Goal: Task Accomplishment & Management: Manage account settings

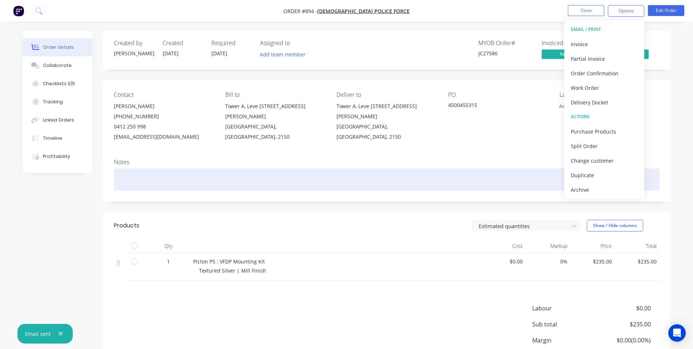
drag, startPoint x: 401, startPoint y: 169, endPoint x: 560, endPoint y: 5, distance: 228.1
click at [403, 168] on div "Notes" at bounding box center [387, 177] width 568 height 49
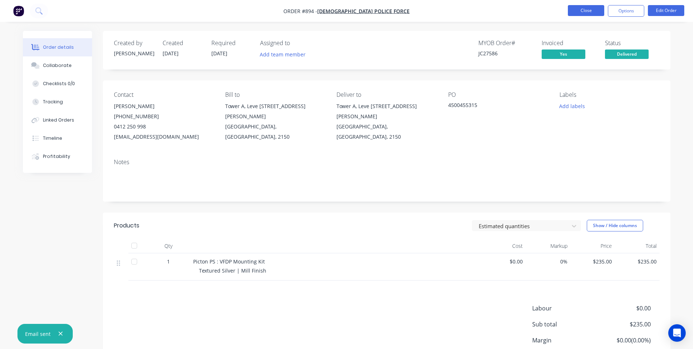
click at [575, 9] on button "Close" at bounding box center [586, 10] width 36 height 11
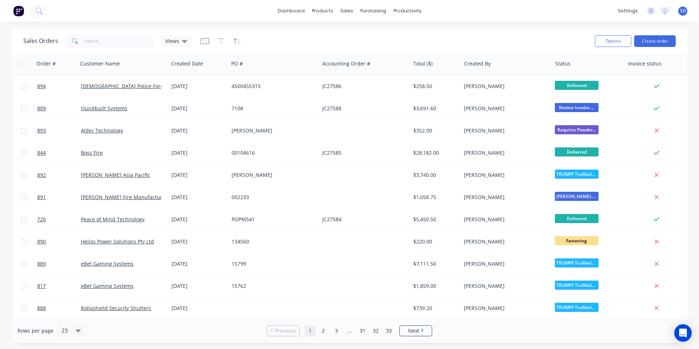
click at [525, 29] on div "Sales Orders Views Options Create order" at bounding box center [350, 41] width 676 height 24
click at [220, 10] on div "dashboard products sales purchasing productivity dashboard products Product Cat…" at bounding box center [349, 11] width 699 height 22
click at [287, 36] on div "Sales Orders Views" at bounding box center [306, 41] width 566 height 18
click at [104, 36] on input "text" at bounding box center [119, 41] width 71 height 15
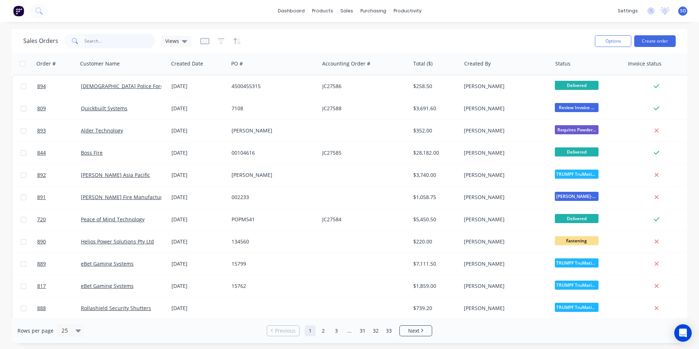
click at [88, 39] on input "text" at bounding box center [119, 41] width 71 height 15
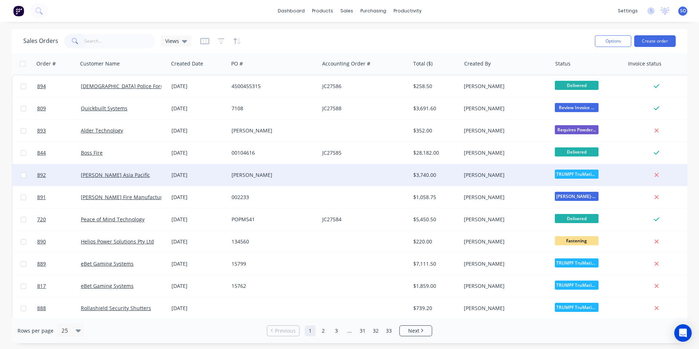
click at [145, 177] on div "[PERSON_NAME] Asia Pacific" at bounding box center [121, 174] width 81 height 7
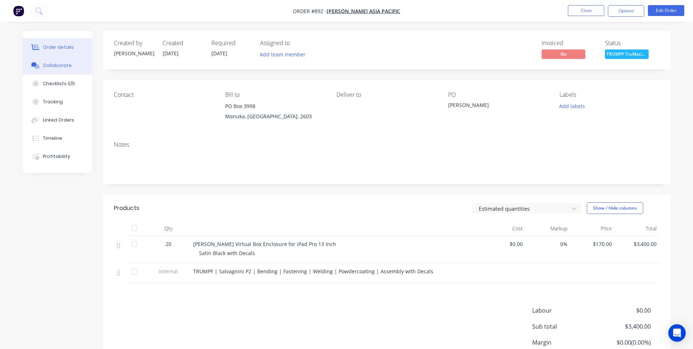
click at [35, 67] on icon at bounding box center [36, 66] width 5 height 4
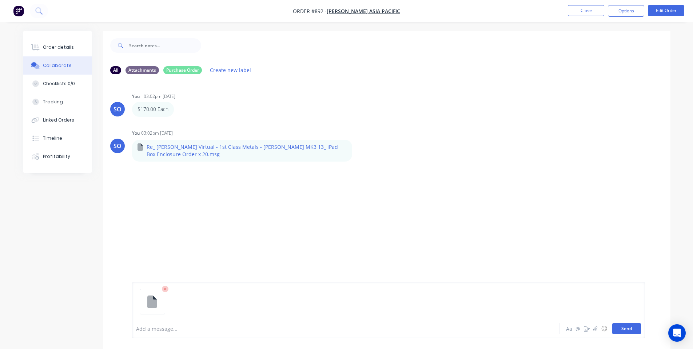
click at [627, 327] on button "Send" at bounding box center [627, 328] width 29 height 11
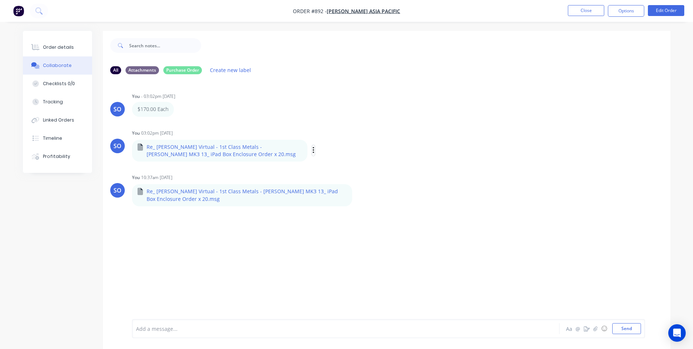
click at [313, 147] on icon "button" at bounding box center [314, 150] width 2 height 8
click at [332, 188] on button "Delete" at bounding box center [362, 186] width 82 height 16
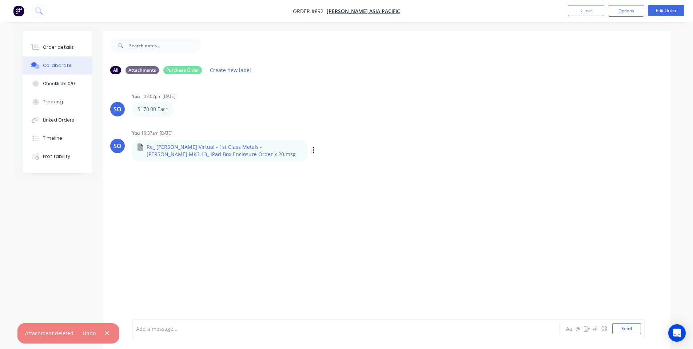
click at [310, 146] on div "Labels Download Delete" at bounding box center [351, 150] width 82 height 11
click at [294, 208] on div "SO You - 03:02pm 29/09/25 $170.00 Each Labels Edit Delete SO You 10:37am 30/09/…" at bounding box center [387, 199] width 568 height 239
click at [39, 47] on icon at bounding box center [36, 47] width 6 height 6
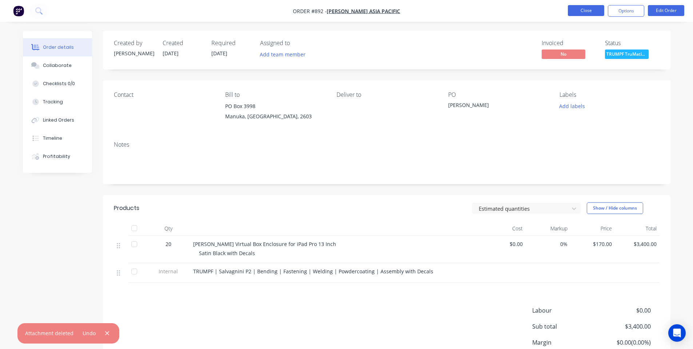
click at [572, 11] on button "Close" at bounding box center [586, 10] width 36 height 11
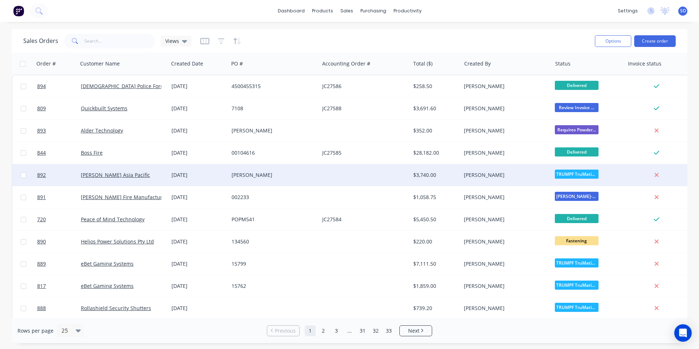
drag, startPoint x: 221, startPoint y: 180, endPoint x: 226, endPoint y: 176, distance: 6.7
click at [226, 176] on div "[DATE]" at bounding box center [199, 175] width 60 height 22
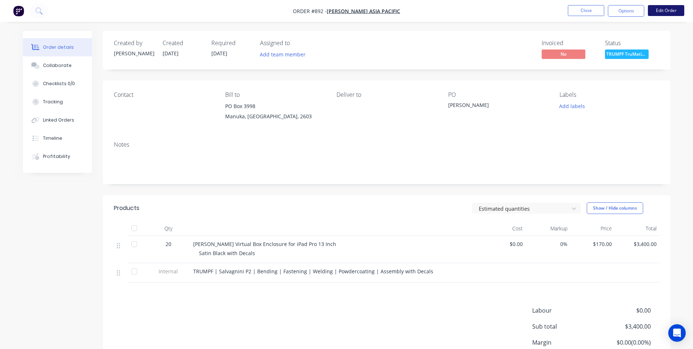
click at [654, 15] on button "Edit Order" at bounding box center [666, 10] width 36 height 11
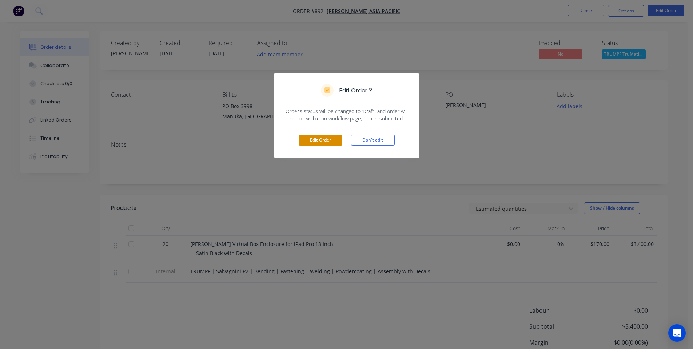
click at [308, 138] on button "Edit Order" at bounding box center [321, 140] width 44 height 11
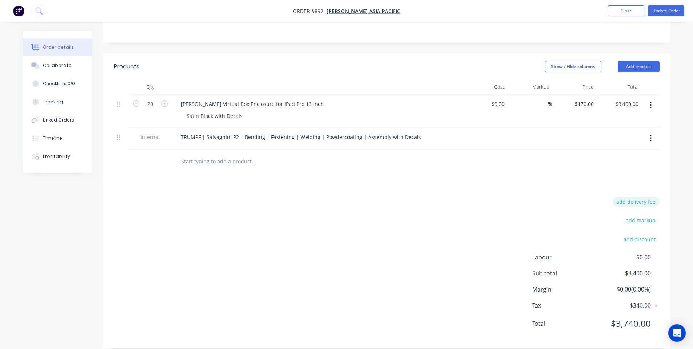
click at [652, 197] on button "add delivery fee" at bounding box center [636, 202] width 47 height 10
type input "150"
click at [606, 159] on div at bounding box center [387, 164] width 546 height 24
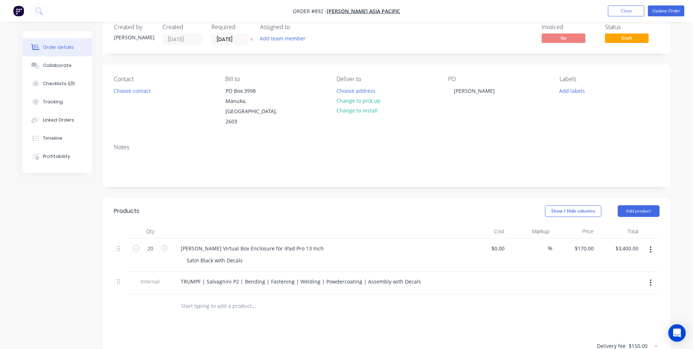
scroll to position [0, 0]
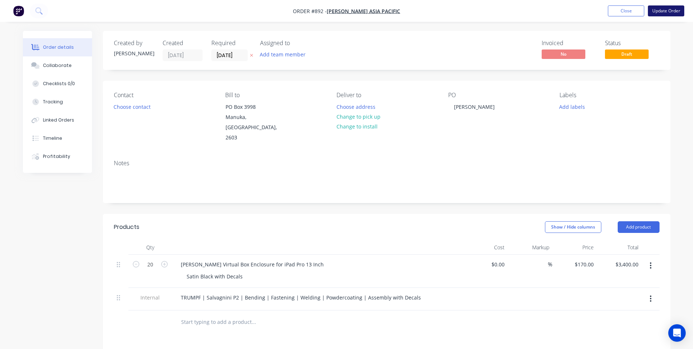
click at [676, 6] on button "Update Order" at bounding box center [666, 10] width 36 height 11
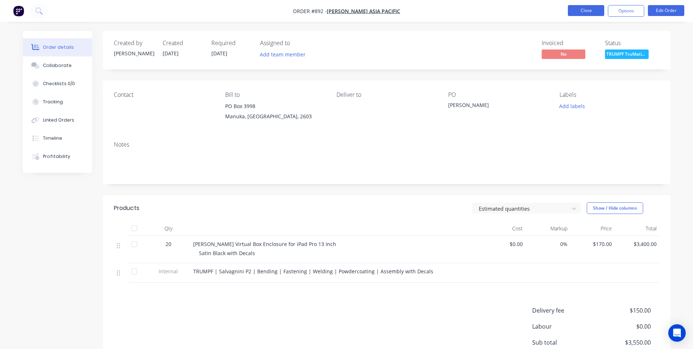
click at [586, 9] on button "Close" at bounding box center [586, 10] width 36 height 11
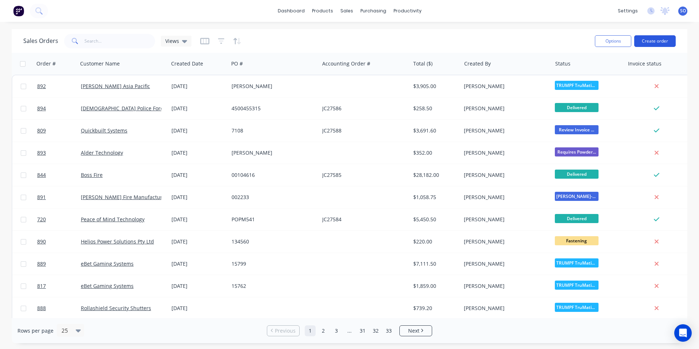
click at [650, 37] on button "Create order" at bounding box center [654, 41] width 41 height 12
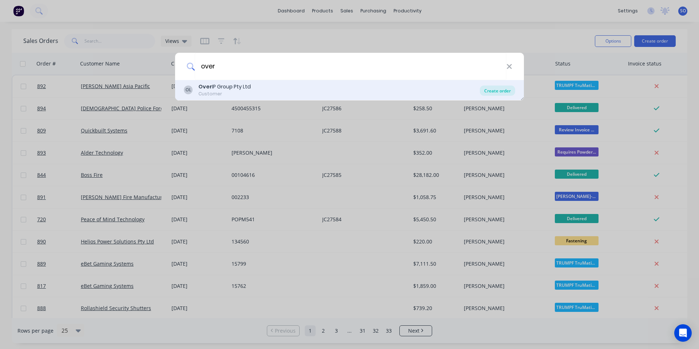
type input "over"
click at [492, 90] on div "Create order" at bounding box center [497, 91] width 35 height 10
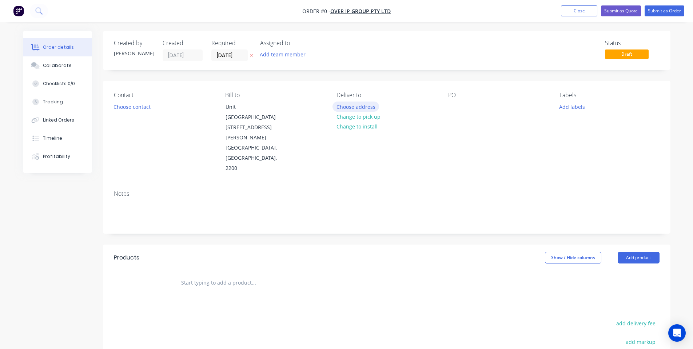
click at [355, 104] on button "Choose address" at bounding box center [356, 107] width 47 height 10
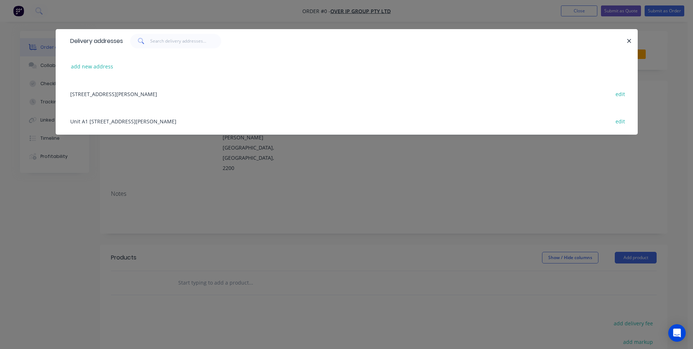
click at [164, 91] on div "Unit A1 366 Edgar Street, Condell Park, New South Wales, Australia, 2200 edit" at bounding box center [347, 93] width 561 height 27
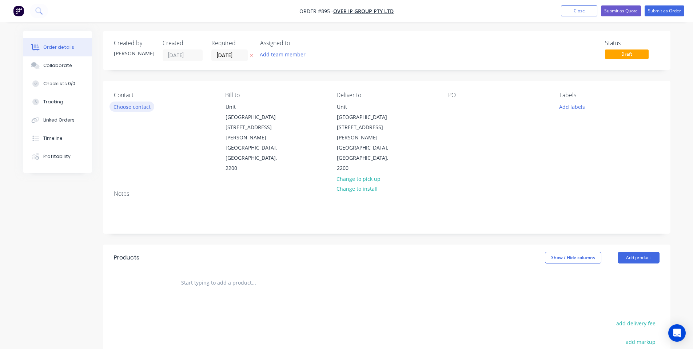
click at [148, 106] on button "Choose contact" at bounding box center [132, 107] width 45 height 10
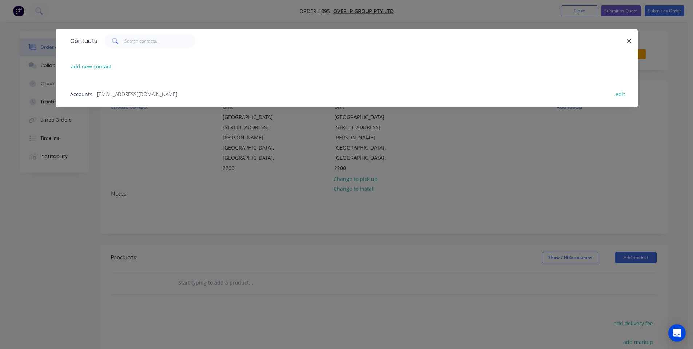
click at [165, 118] on div "Contacts add new contact Accounts - acc.payables@overip.com.au - edit" at bounding box center [347, 73] width 582 height 89
click at [490, 150] on div "Contacts add new contact Accounts - acc.payables@overip.com.au - edit" at bounding box center [346, 174] width 693 height 349
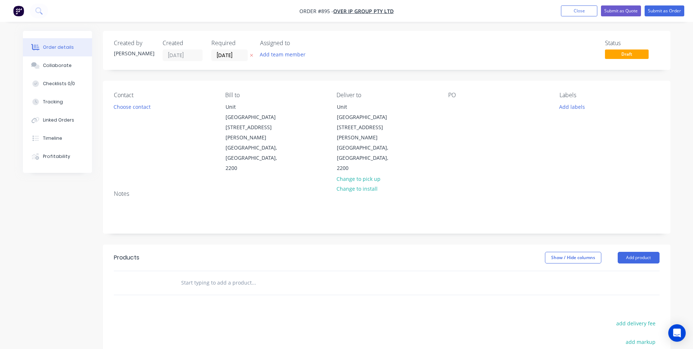
click at [461, 105] on div "PO" at bounding box center [498, 133] width 100 height 82
click at [457, 101] on div "PO" at bounding box center [498, 133] width 100 height 82
click at [455, 107] on div at bounding box center [454, 107] width 12 height 11
click at [466, 137] on div "Contact Choose contact Bill to Unit A1 366 Edgar Street Condell Park, New South…" at bounding box center [387, 133] width 568 height 104
click at [208, 64] on div "Created by Shane Created 30/09/25 Required 30/09/25 Assigned to Add team member…" at bounding box center [387, 50] width 568 height 39
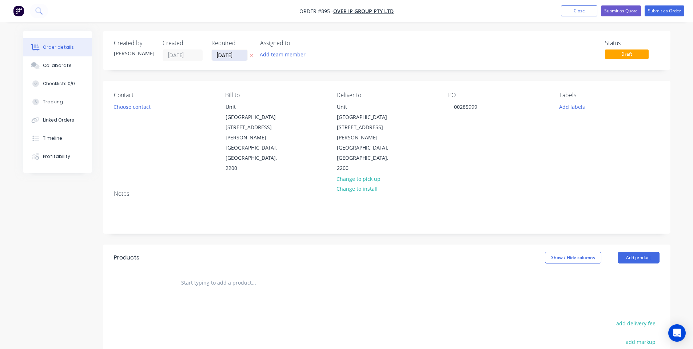
click at [215, 57] on input "[DATE]" at bounding box center [230, 55] width 36 height 11
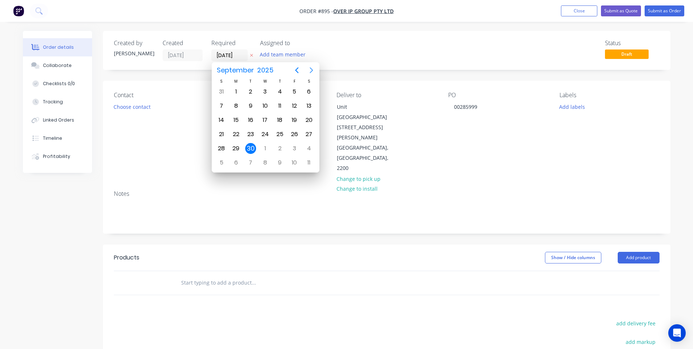
click at [311, 70] on icon "Next page" at bounding box center [311, 70] width 9 height 9
click at [234, 147] on div "27" at bounding box center [236, 148] width 11 height 11
type input "27/10/25"
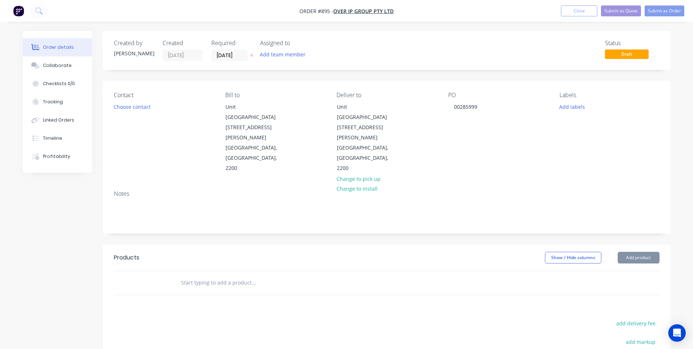
click at [222, 185] on div "Notes" at bounding box center [387, 209] width 568 height 49
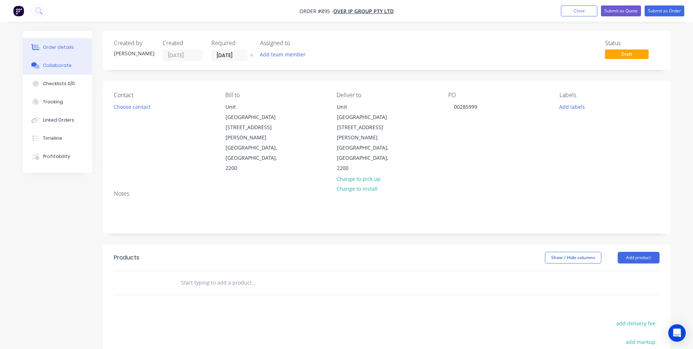
click at [42, 70] on button "Collaborate" at bounding box center [57, 65] width 69 height 18
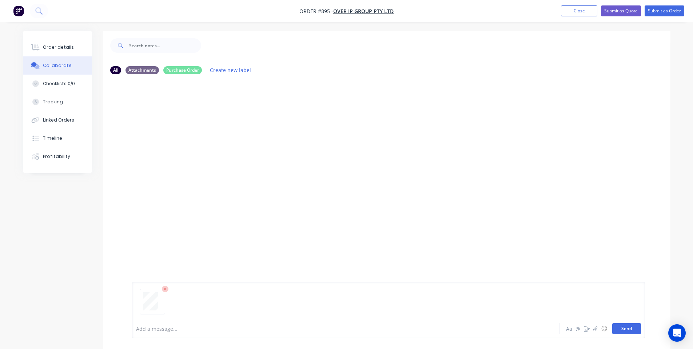
click at [632, 328] on button "Send" at bounding box center [627, 328] width 29 height 11
drag, startPoint x: 70, startPoint y: 41, endPoint x: 72, endPoint y: 48, distance: 7.7
click at [70, 43] on button "Order details" at bounding box center [57, 47] width 69 height 18
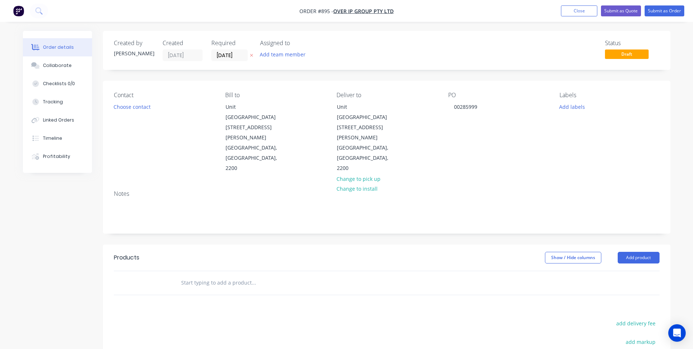
click at [228, 276] on input "text" at bounding box center [254, 283] width 146 height 15
click at [227, 276] on input "text" at bounding box center [254, 283] width 146 height 15
type input "P"
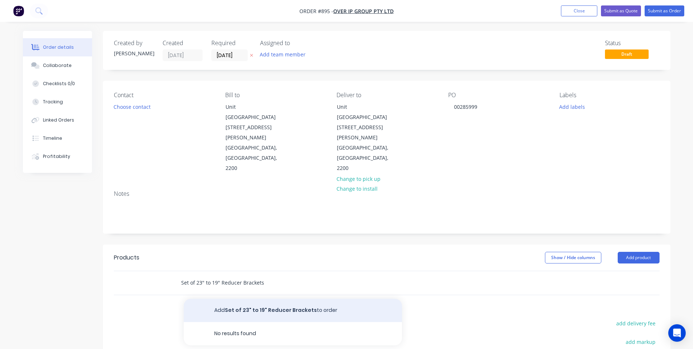
type input "Set of 23" to 19" Reducer Brackets"
click at [240, 299] on button "Add Set of 23" to 19" Reducer Brackets to order" at bounding box center [293, 310] width 218 height 23
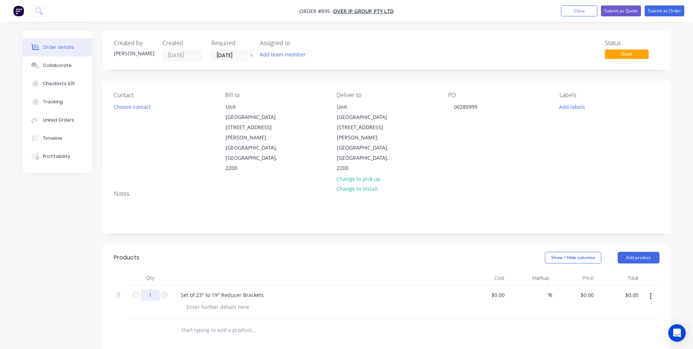
click at [151, 290] on input "1" at bounding box center [150, 295] width 19 height 11
type input "15"
click at [178, 271] on div at bounding box center [317, 278] width 291 height 15
click at [182, 290] on div "Set of 23" to 19" Reducer Brackets" at bounding box center [222, 295] width 95 height 11
drag, startPoint x: 195, startPoint y: 257, endPoint x: 165, endPoint y: 245, distance: 32.9
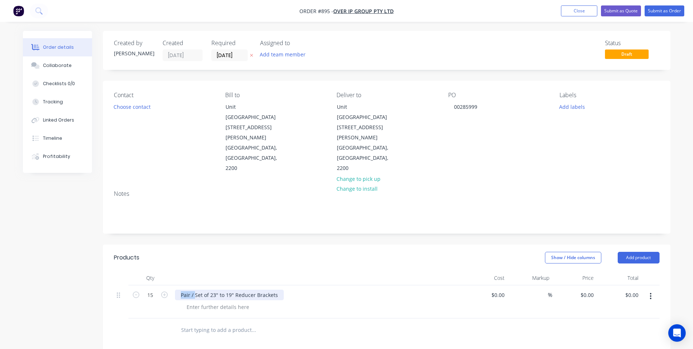
click at [168, 285] on div "15 Pair / Set of 23" to 19" Reducer Brackets $0.00 $0.00 % $0.00 $0.00 $0.00 $0…" at bounding box center [387, 301] width 546 height 33
click at [203, 252] on div "Products" at bounding box center [172, 258] width 116 height 12
click at [224, 302] on div at bounding box center [218, 307] width 74 height 11
click at [586, 290] on div "0 $0.00" at bounding box center [587, 295] width 20 height 11
type input "$6.00"
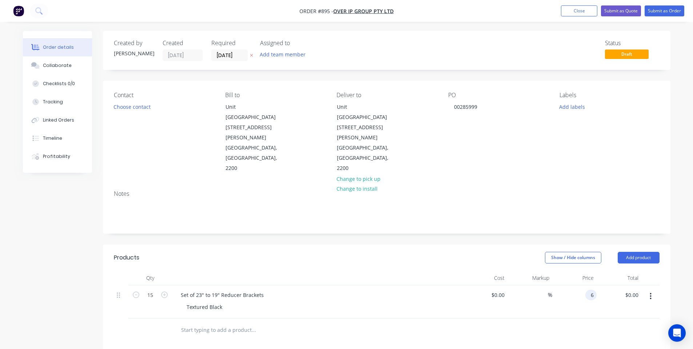
type input "$90.00"
click at [380, 271] on div at bounding box center [317, 278] width 291 height 15
click at [186, 290] on div "Set of 23" to 19" Reducer Brackets" at bounding box center [222, 295] width 95 height 11
drag, startPoint x: 187, startPoint y: 253, endPoint x: 163, endPoint y: 253, distance: 24.0
click at [163, 285] on div "15 Set of 23" to 19" Reducer Brackets Textured Black $0.00 $0.00 % $6.00 $6.00 …" at bounding box center [387, 301] width 546 height 33
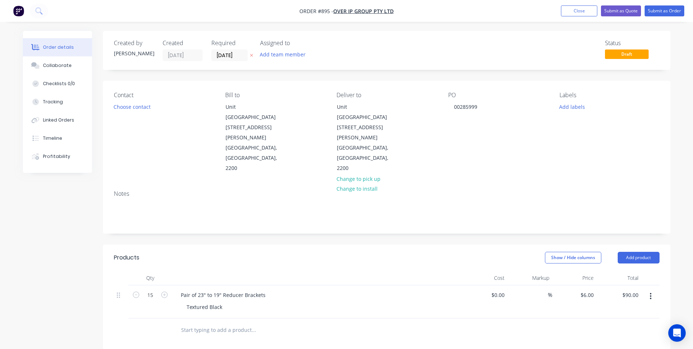
click at [201, 200] on div "Created by Shane Created 30/09/25 Required 27/10/25 Assigned to Add team member…" at bounding box center [387, 274] width 568 height 486
click at [63, 66] on div "Collaborate" at bounding box center [57, 65] width 29 height 7
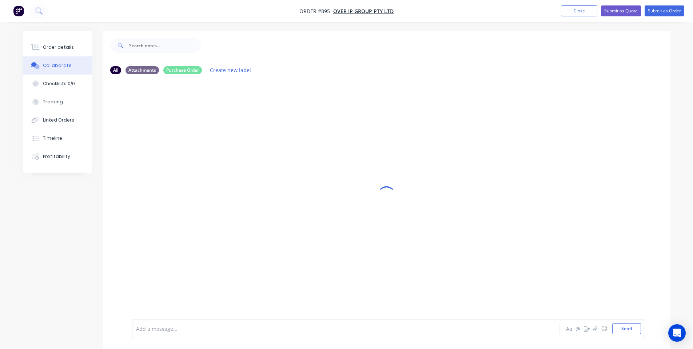
click at [63, 48] on div "Order details" at bounding box center [58, 47] width 31 height 7
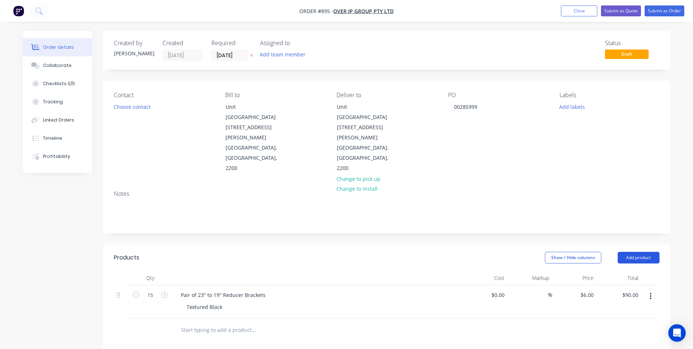
click at [620, 252] on button "Add product" at bounding box center [639, 258] width 42 height 12
click at [194, 323] on div at bounding box center [201, 328] width 52 height 11
click at [233, 271] on div at bounding box center [317, 278] width 291 height 15
click at [661, 11] on button "Submit as Order" at bounding box center [665, 10] width 40 height 11
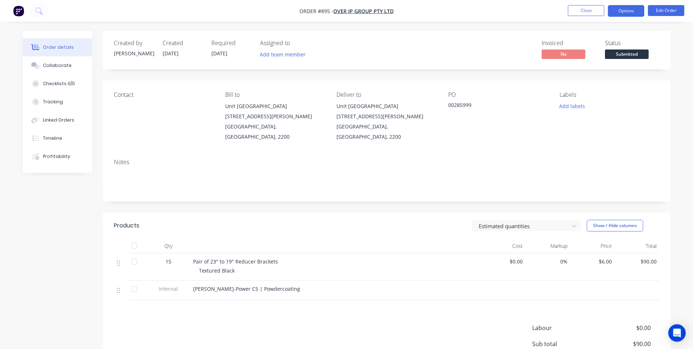
click at [626, 12] on button "Options" at bounding box center [626, 11] width 36 height 12
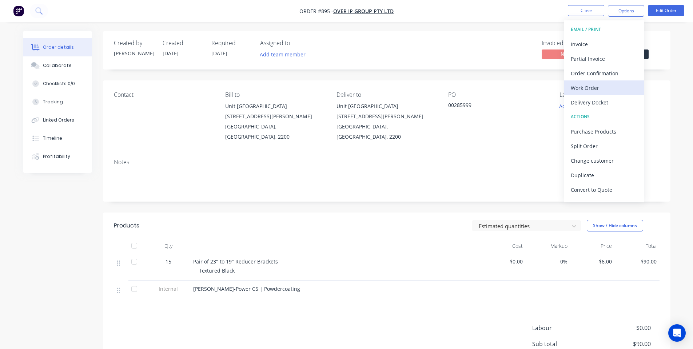
click at [613, 91] on div "Work Order" at bounding box center [604, 88] width 67 height 11
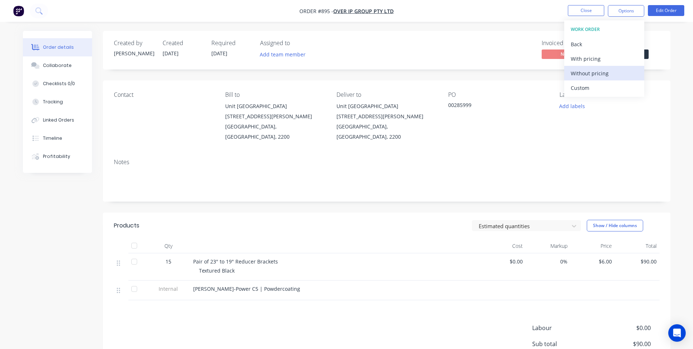
click at [600, 74] on div "Without pricing" at bounding box center [604, 73] width 67 height 11
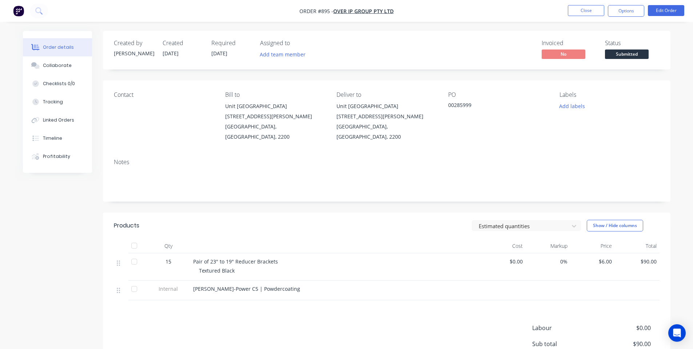
drag, startPoint x: 325, startPoint y: 92, endPoint x: 329, endPoint y: 92, distance: 3.7
click at [329, 92] on div "Contact Bill to Unit A1 366 Edgar Street Condell Park, New South Wales, 2200 De…" at bounding box center [387, 116] width 568 height 72
click at [597, 11] on button "Close" at bounding box center [586, 10] width 36 height 11
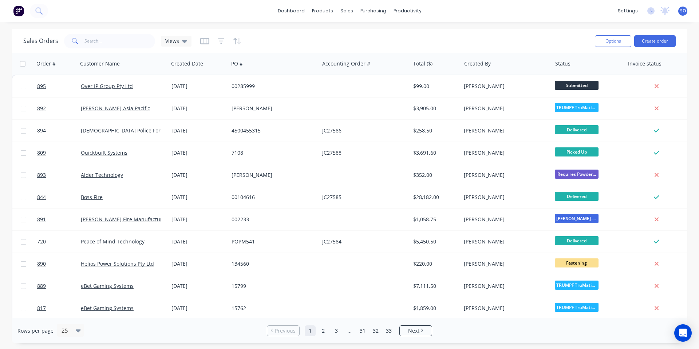
click at [107, 50] on div "Sales Orders Views Options Create order" at bounding box center [350, 41] width 676 height 24
click at [104, 43] on input "text" at bounding box center [119, 41] width 71 height 15
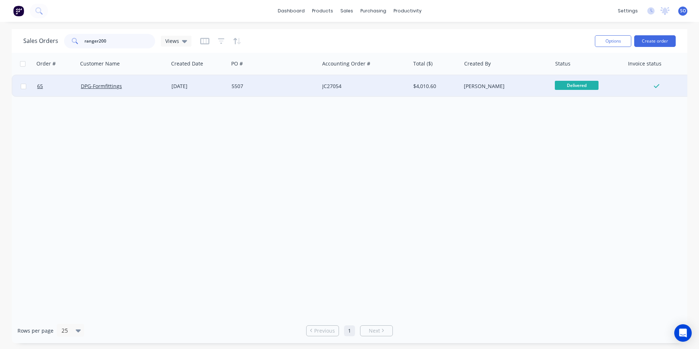
type input "ranger200"
click at [181, 82] on div "[DATE]" at bounding box center [199, 86] width 60 height 22
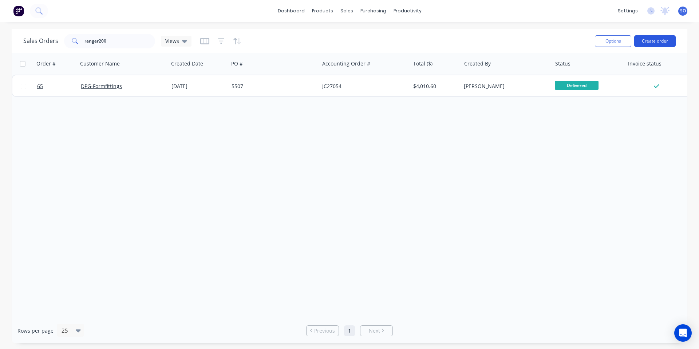
click at [650, 37] on button "Create order" at bounding box center [654, 41] width 41 height 12
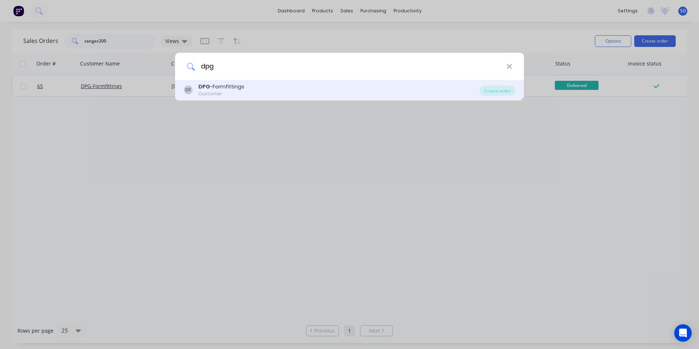
type input "dpg"
click at [515, 84] on div "DF DPG -Formfittings Customer Create order" at bounding box center [349, 90] width 349 height 20
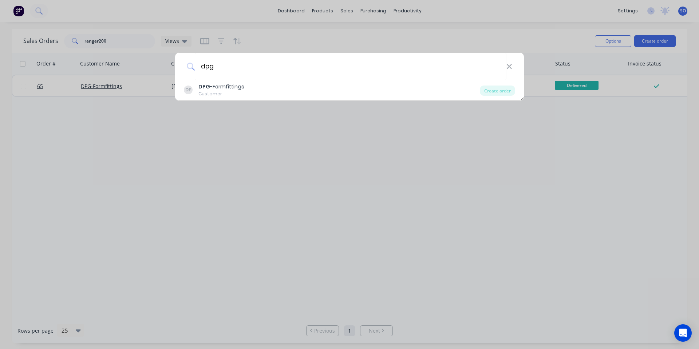
drag, startPoint x: 505, startPoint y: 91, endPoint x: 434, endPoint y: 106, distance: 72.9
click at [506, 92] on div "Create order" at bounding box center [497, 91] width 35 height 10
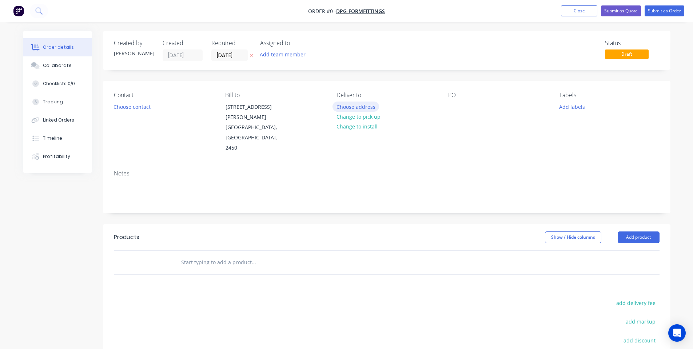
click at [344, 107] on button "Choose address" at bounding box center [356, 107] width 47 height 10
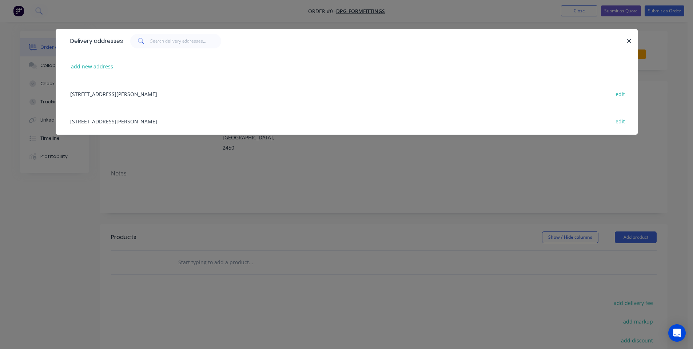
click at [127, 92] on div "Unit 2, 14A Lawson Crescent, Coffs Harbour, New South Wales, Australia, 2450 ed…" at bounding box center [347, 93] width 561 height 27
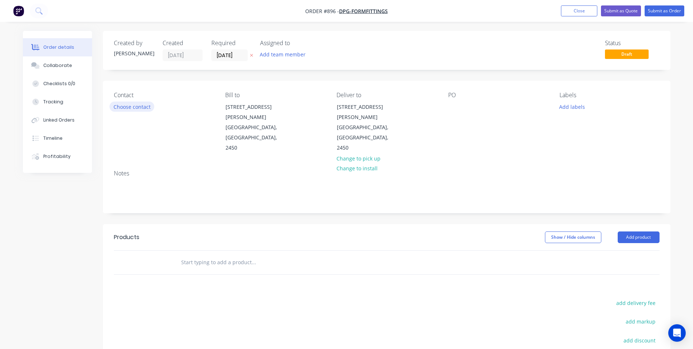
click at [127, 105] on button "Choose contact" at bounding box center [132, 107] width 45 height 10
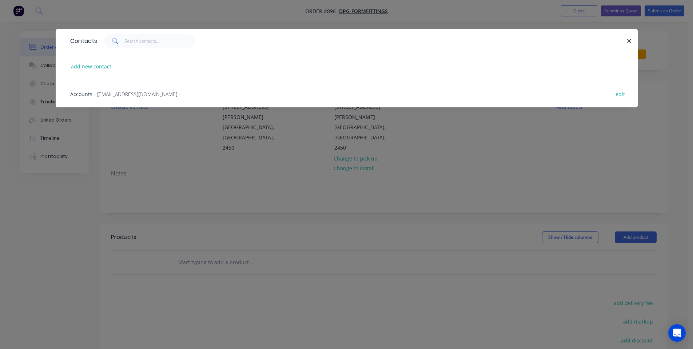
click at [170, 150] on div "Contacts add new contact Accounts - accounts@dpg-formfittings.com.au - edit" at bounding box center [346, 174] width 693 height 349
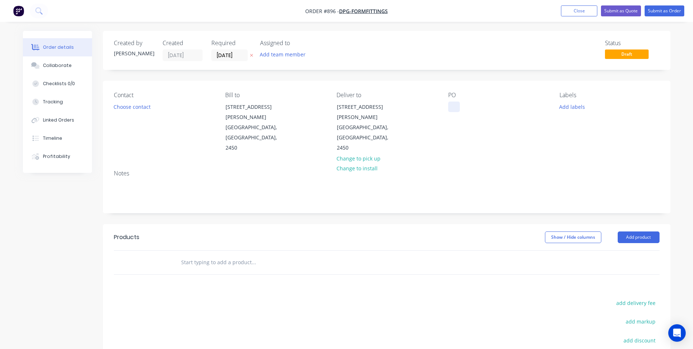
click at [454, 104] on div at bounding box center [454, 107] width 12 height 11
click at [450, 144] on div "Contact Choose contact Bill to Unit 2, 14A Lawson Crescent Coffs Harbour, New S…" at bounding box center [387, 122] width 568 height 83
click at [228, 53] on input "[DATE]" at bounding box center [230, 55] width 36 height 11
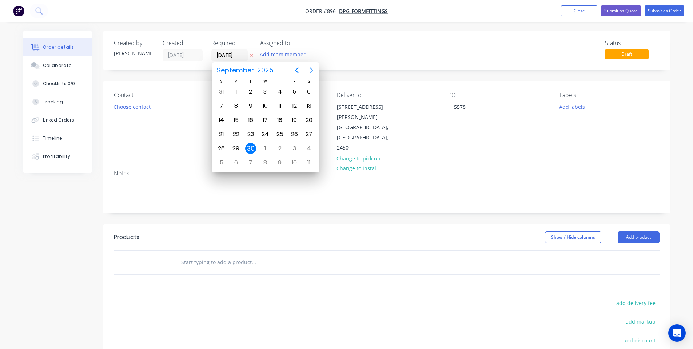
click at [315, 69] on icon "Next page" at bounding box center [311, 70] width 9 height 9
click at [291, 133] on div "24" at bounding box center [294, 134] width 11 height 11
type input "24/10/25"
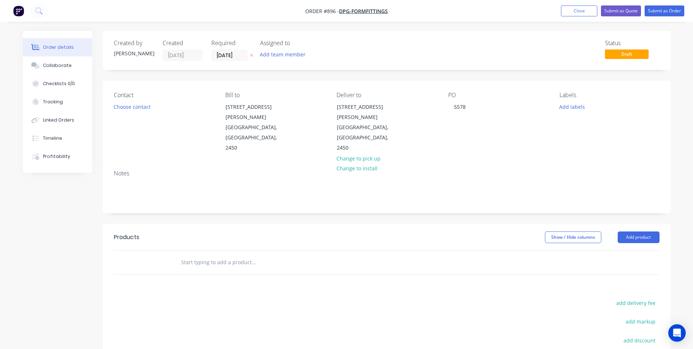
click at [356, 47] on div "Status Draft" at bounding box center [496, 50] width 327 height 21
click at [44, 67] on div "Collaborate" at bounding box center [57, 65] width 29 height 7
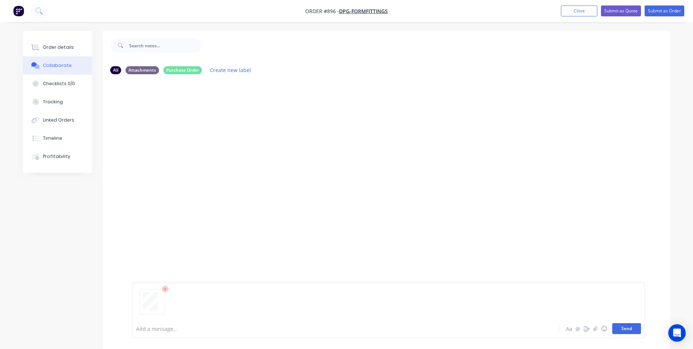
click at [629, 325] on button "Send" at bounding box center [627, 328] width 29 height 11
click at [74, 43] on button "Order details" at bounding box center [57, 47] width 69 height 18
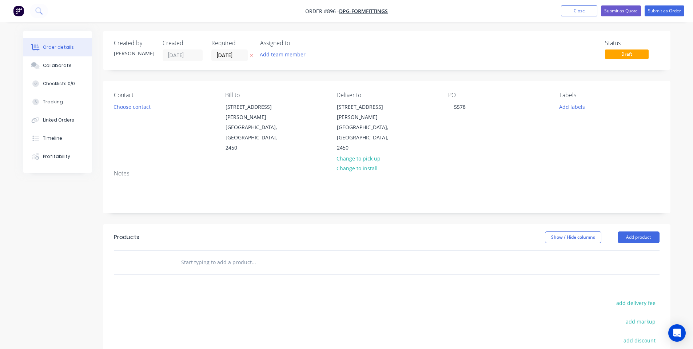
click at [208, 255] on input "text" at bounding box center [254, 262] width 146 height 15
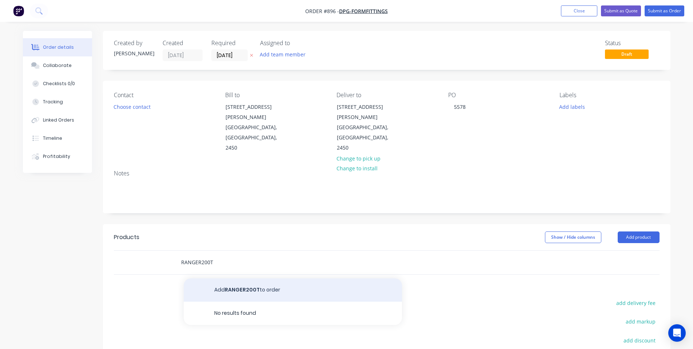
type input "RANGER200T"
click at [224, 278] on button "Add RANGER200T to order" at bounding box center [293, 289] width 218 height 23
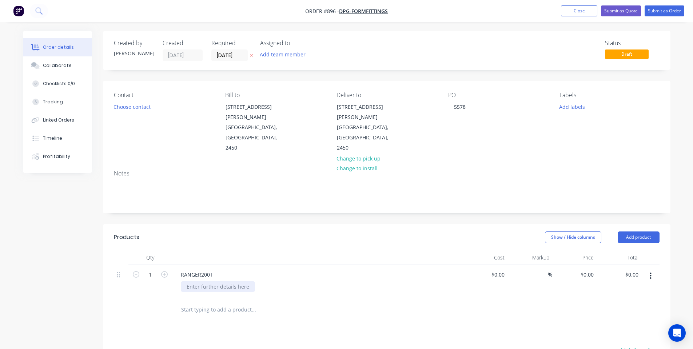
click at [215, 281] on div at bounding box center [218, 286] width 74 height 11
click at [586, 265] on div "0 $0.00" at bounding box center [575, 281] width 45 height 33
type input "$110.00"
click at [524, 232] on div "Show / Hide columns Add product" at bounding box center [445, 238] width 430 height 12
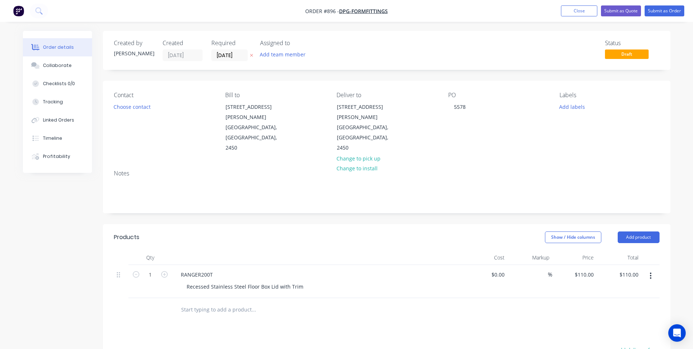
click at [383, 41] on div "Status Draft" at bounding box center [496, 50] width 327 height 21
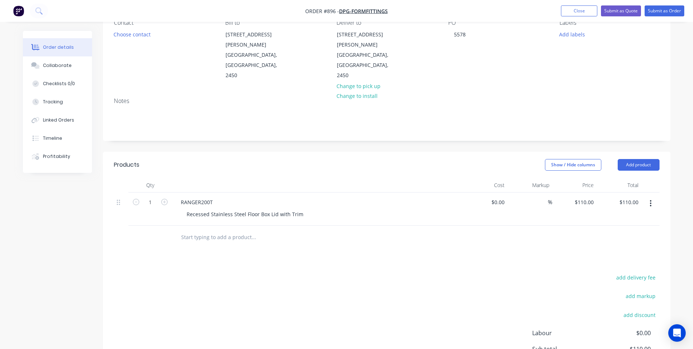
scroll to position [97, 0]
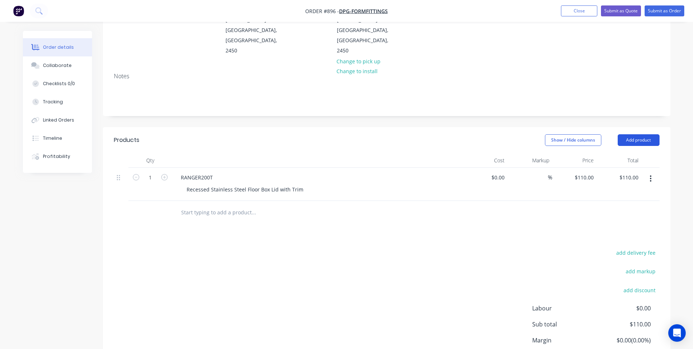
click at [636, 134] on button "Add product" at bounding box center [639, 140] width 42 height 12
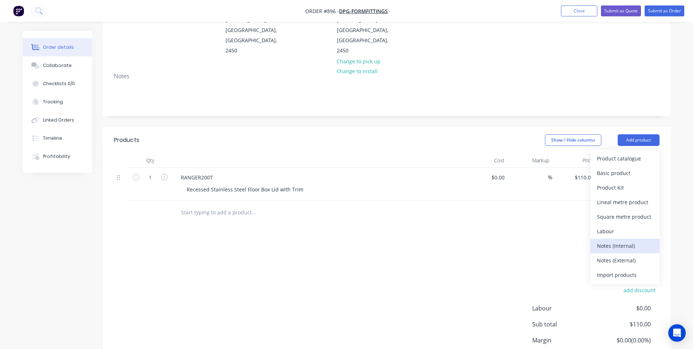
click at [626, 241] on div "Notes (Internal)" at bounding box center [625, 246] width 56 height 11
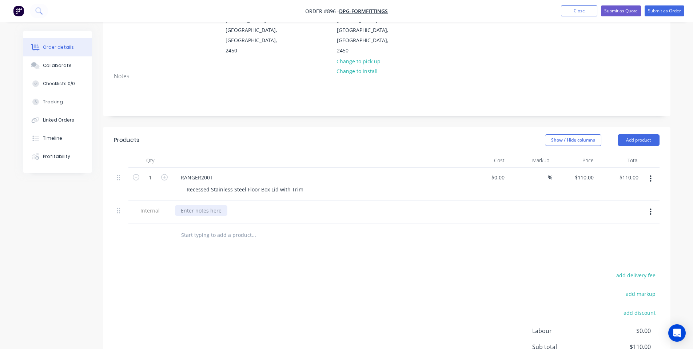
click at [194, 205] on div at bounding box center [201, 210] width 52 height 11
click at [193, 205] on div at bounding box center [201, 210] width 52 height 11
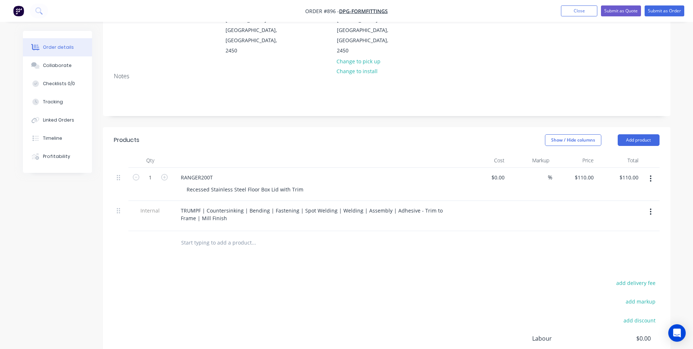
click at [198, 312] on div "add delivery fee add markup add discount Labour $0.00 Sub total $110.00 Margin …" at bounding box center [387, 348] width 546 height 141
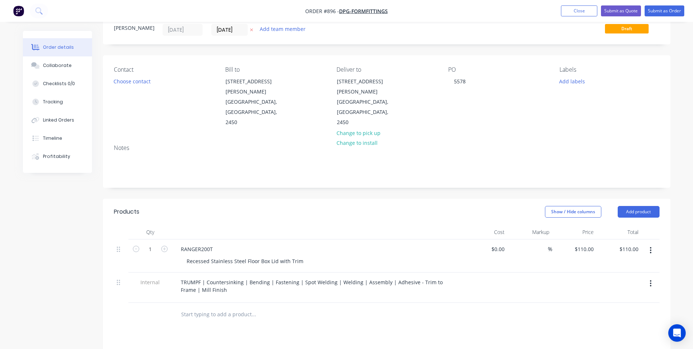
scroll to position [0, 0]
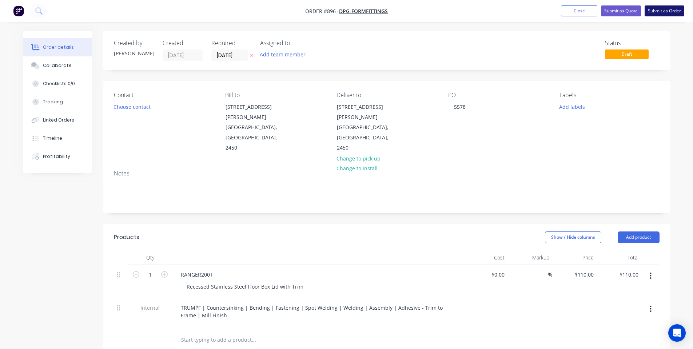
click at [660, 9] on button "Submit as Order" at bounding box center [665, 10] width 40 height 11
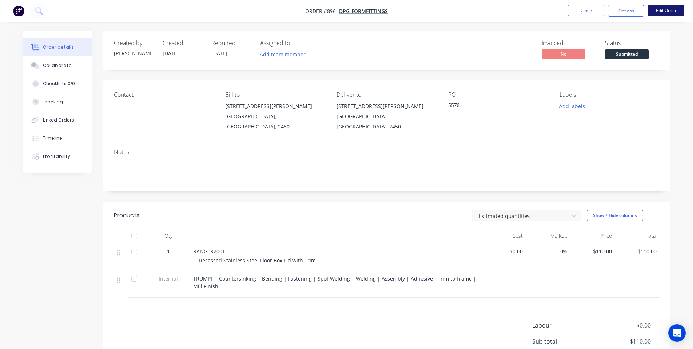
click at [673, 11] on button "Edit Order" at bounding box center [666, 10] width 36 height 11
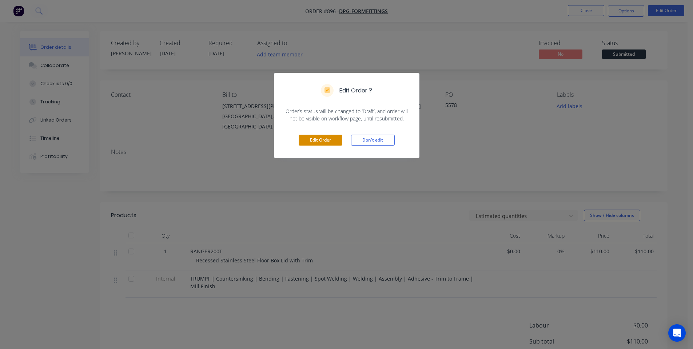
click at [312, 135] on button "Edit Order" at bounding box center [321, 140] width 44 height 11
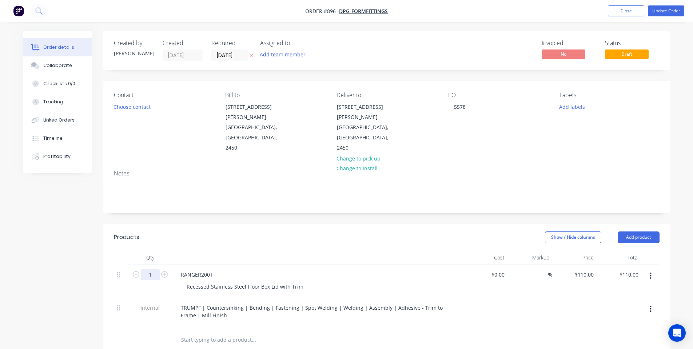
click at [157, 269] on input "1" at bounding box center [150, 274] width 19 height 11
type input "10"
type input "$1,100.00"
drag, startPoint x: 210, startPoint y: 217, endPoint x: 600, endPoint y: 72, distance: 415.6
click at [212, 224] on header "Products Show / Hide columns Add product" at bounding box center [387, 237] width 568 height 26
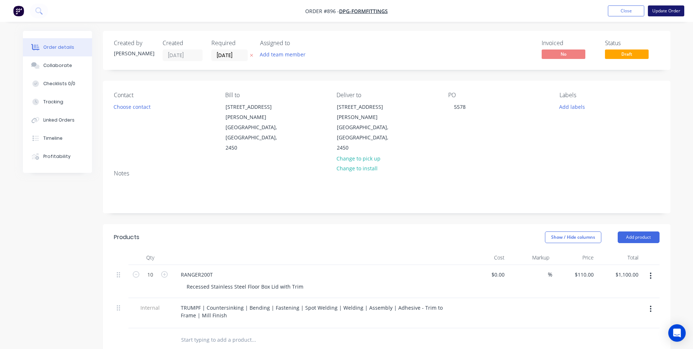
click at [662, 14] on button "Update Order" at bounding box center [666, 10] width 36 height 11
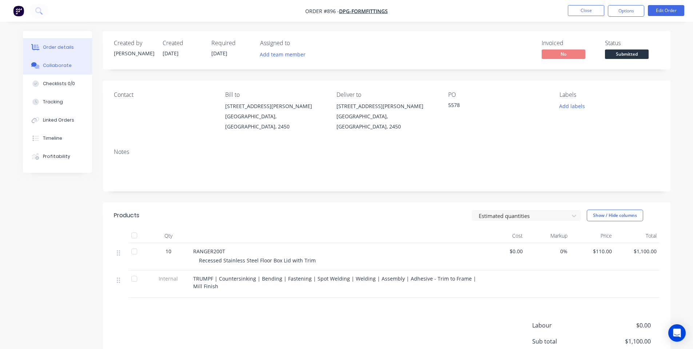
click at [43, 64] on button "Collaborate" at bounding box center [57, 65] width 69 height 18
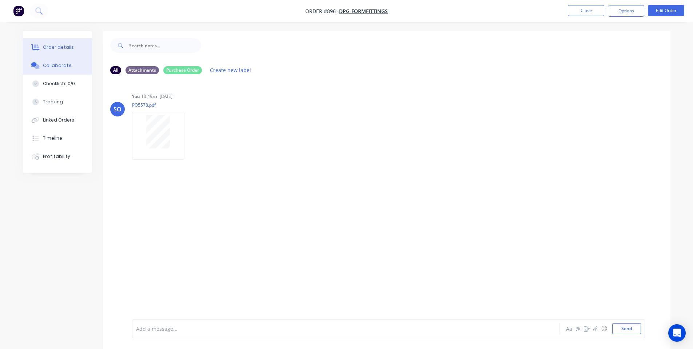
click at [57, 54] on button "Order details" at bounding box center [57, 47] width 69 height 18
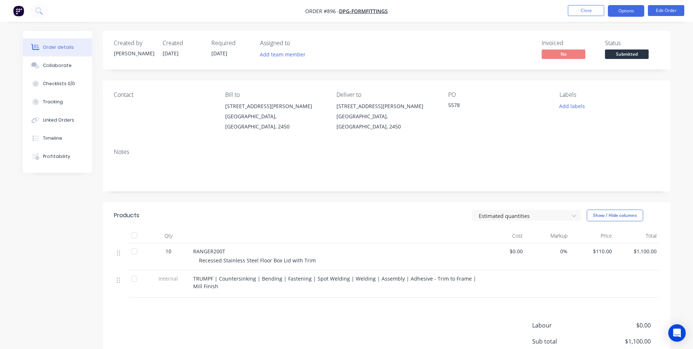
click at [620, 15] on button "Options" at bounding box center [626, 11] width 36 height 12
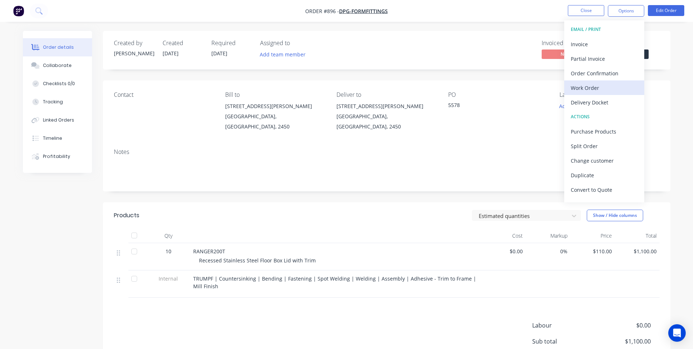
click at [592, 88] on div "Work Order" at bounding box center [604, 88] width 67 height 11
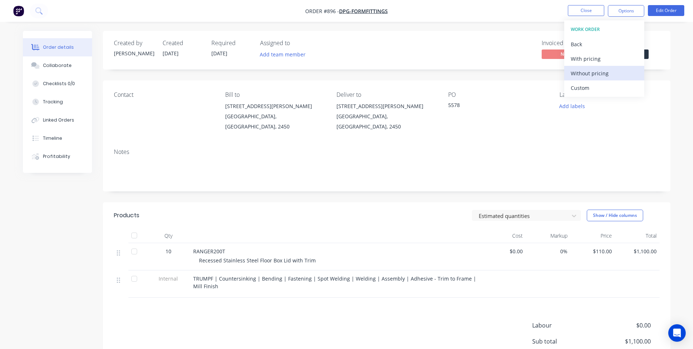
click at [597, 74] on div "Without pricing" at bounding box center [604, 73] width 67 height 11
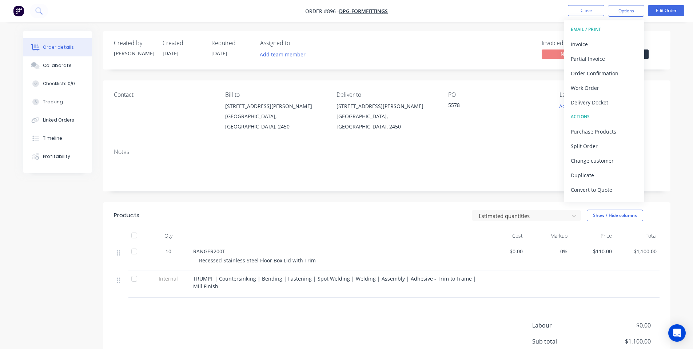
click at [536, 18] on nav "Order #896 - DPG-Formfittings Close Options EMAIL / PRINT Invoice Partial Invoi…" at bounding box center [346, 11] width 693 height 22
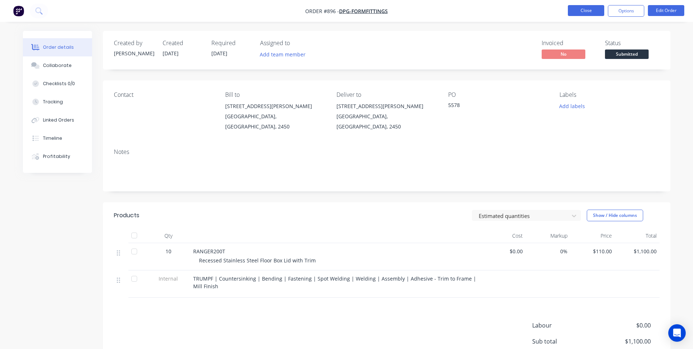
click at [571, 10] on button "Close" at bounding box center [586, 10] width 36 height 11
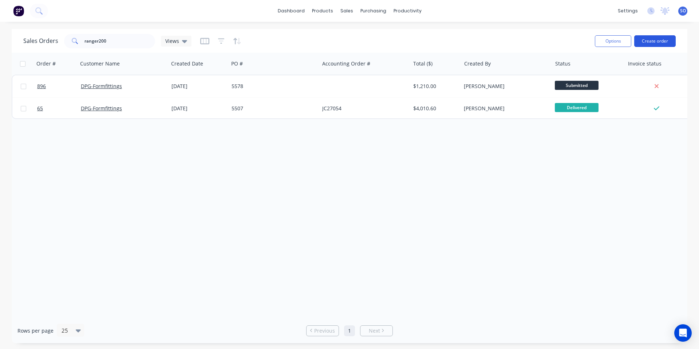
click at [657, 36] on button "Create order" at bounding box center [654, 41] width 41 height 12
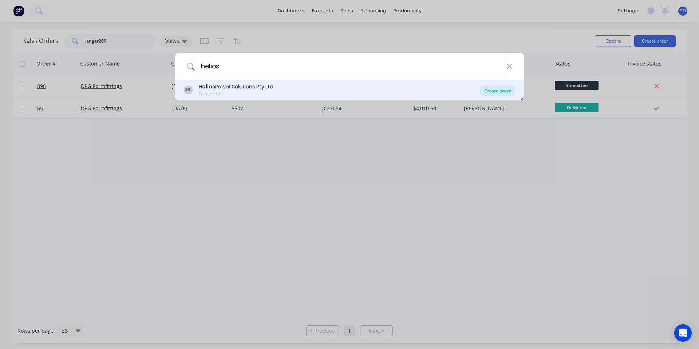
type input "helios"
click at [505, 88] on div "Create order" at bounding box center [497, 91] width 35 height 10
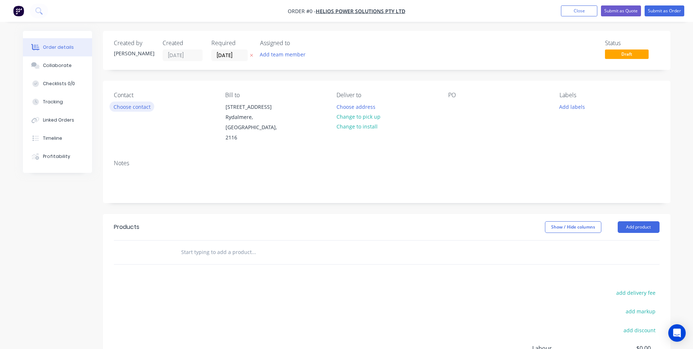
click at [117, 107] on button "Choose contact" at bounding box center [132, 107] width 45 height 10
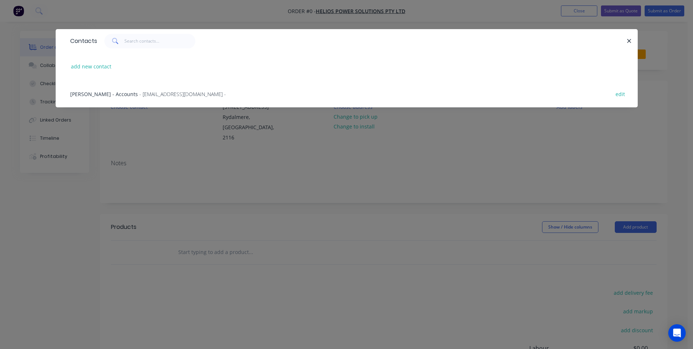
click at [162, 148] on div "Contacts add new contact Norma - Accounts - accounts@heliosps.com.au - edit" at bounding box center [346, 174] width 693 height 349
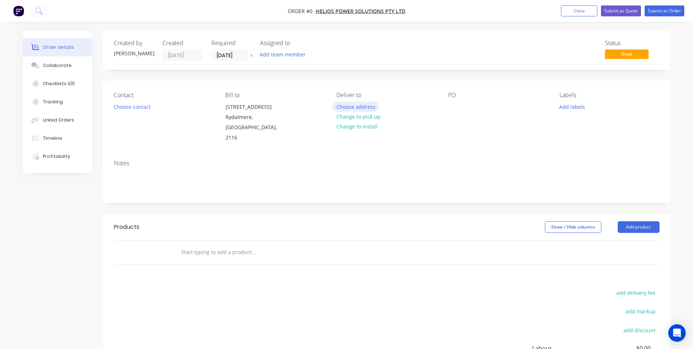
click at [361, 105] on button "Choose address" at bounding box center [356, 107] width 47 height 10
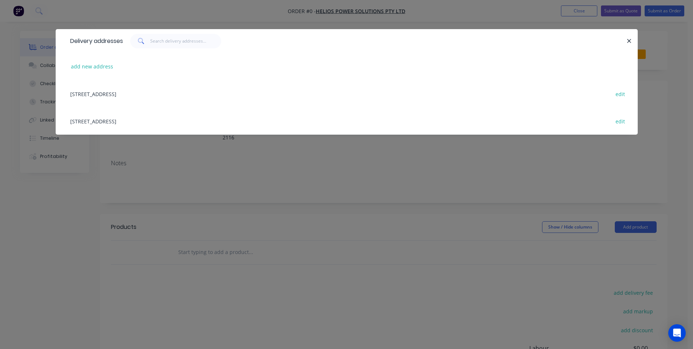
click at [142, 98] on div "Unit 6 2-8 South Street, Rydalmere, New South Wales, Australia, 2116 edit" at bounding box center [347, 93] width 561 height 27
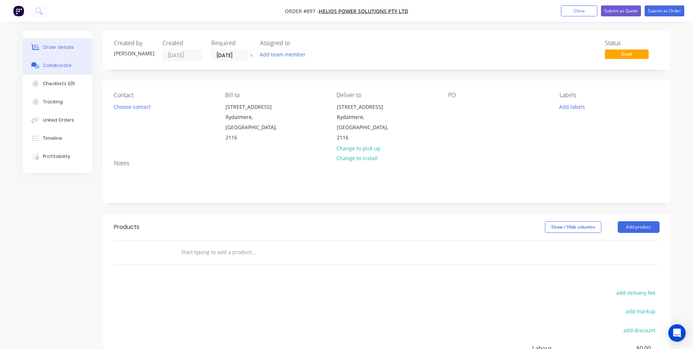
drag, startPoint x: 72, startPoint y: 66, endPoint x: 82, endPoint y: 66, distance: 10.6
click at [71, 66] on button "Collaborate" at bounding box center [57, 65] width 69 height 18
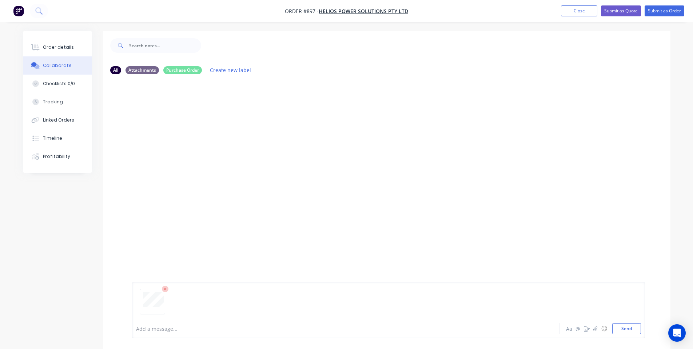
drag, startPoint x: 628, startPoint y: 328, endPoint x: 660, endPoint y: 294, distance: 47.1
click at [629, 328] on button "Send" at bounding box center [627, 328] width 29 height 11
click at [71, 48] on div "Order details" at bounding box center [58, 47] width 31 height 7
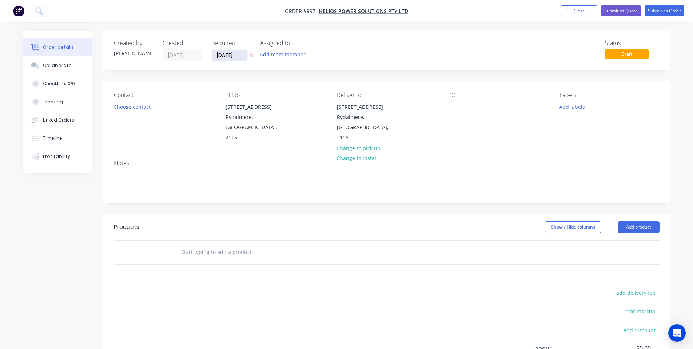
click at [217, 53] on input "[DATE]" at bounding box center [230, 55] width 36 height 11
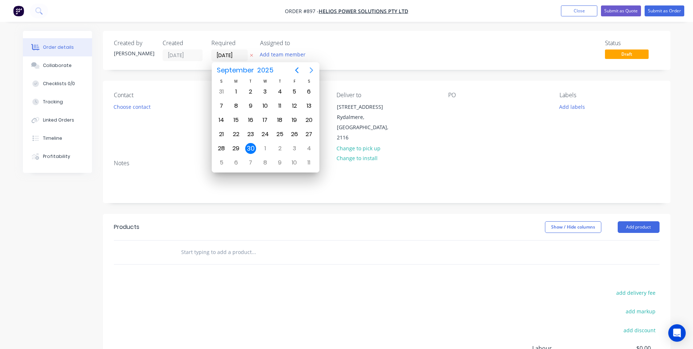
click at [306, 73] on button "Next page" at bounding box center [311, 70] width 15 height 15
click at [240, 143] on div "27" at bounding box center [236, 149] width 15 height 14
type input "27/10/25"
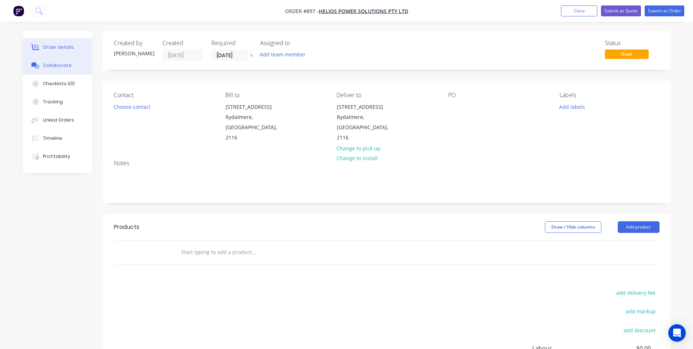
click at [46, 62] on button "Collaborate" at bounding box center [57, 65] width 69 height 18
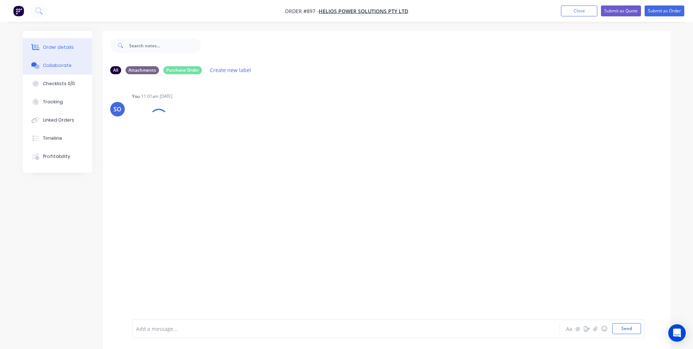
click at [46, 47] on div "Order details" at bounding box center [58, 47] width 31 height 7
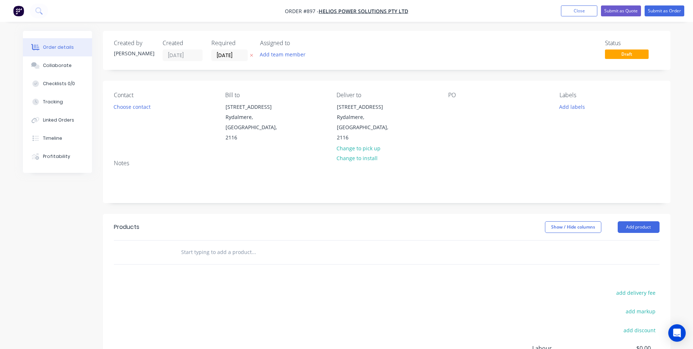
click at [210, 245] on input "text" at bounding box center [254, 252] width 146 height 15
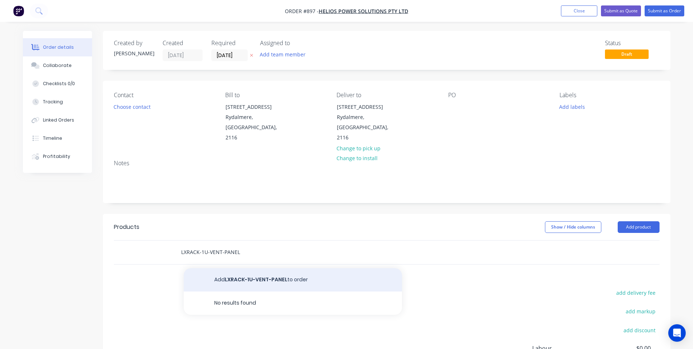
type input "LXRACK-1U-VENT-PANEL"
click at [241, 271] on button "Add LXRACK-1U-VENT-PANEL to order" at bounding box center [293, 279] width 218 height 23
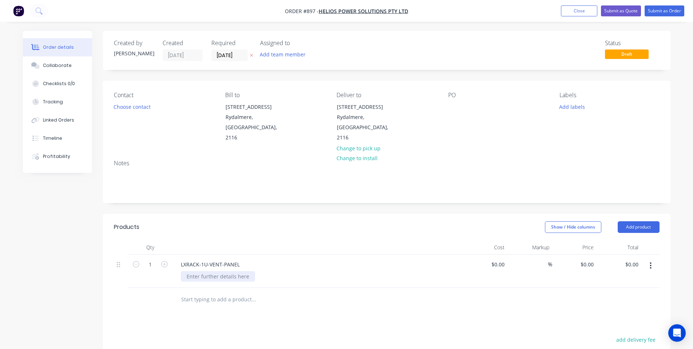
click at [227, 271] on div at bounding box center [218, 276] width 74 height 11
click at [313, 187] on div "Notes" at bounding box center [387, 178] width 568 height 49
click at [592, 259] on input "0" at bounding box center [588, 264] width 17 height 11
type input "$12.50"
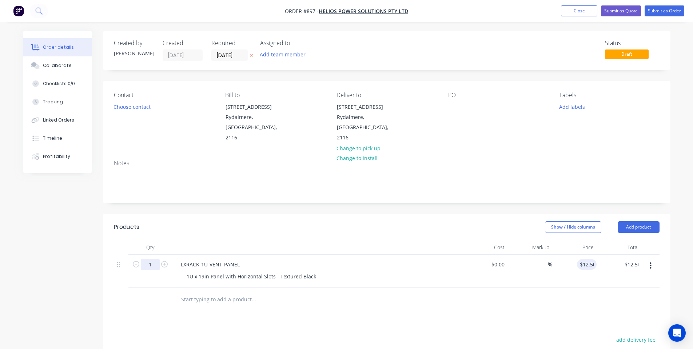
click at [149, 259] on input "1" at bounding box center [150, 264] width 19 height 11
type input "150"
type input "$1,875.00"
click at [188, 226] on header "Products Show / Hide columns Add product" at bounding box center [387, 227] width 568 height 26
drag, startPoint x: 628, startPoint y: 218, endPoint x: 629, endPoint y: 221, distance: 3.7
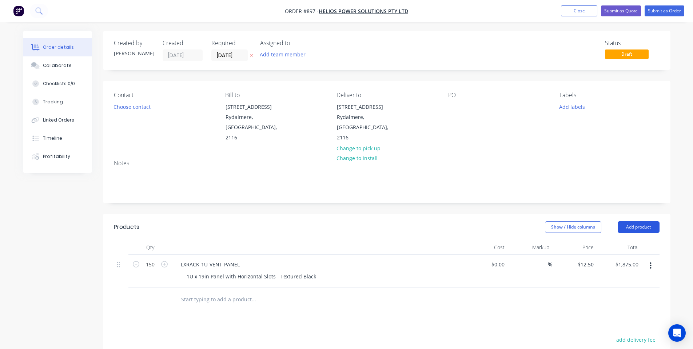
click at [629, 221] on button "Add product" at bounding box center [639, 227] width 42 height 12
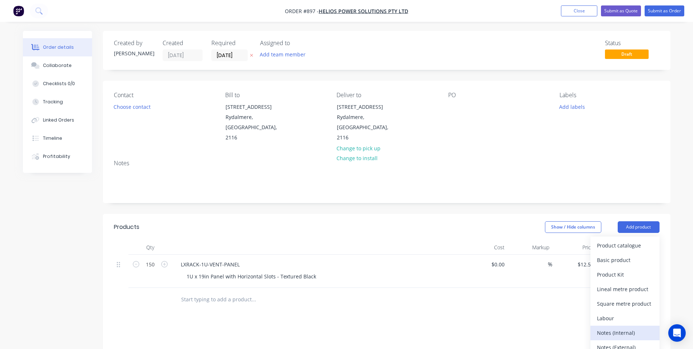
click at [636, 328] on div "Notes (Internal)" at bounding box center [625, 333] width 56 height 11
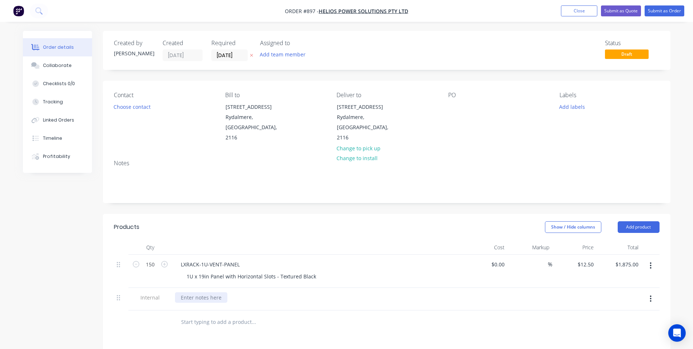
click at [196, 292] on div at bounding box center [201, 297] width 52 height 11
click at [223, 226] on header "Products Show / Hide columns Add product" at bounding box center [387, 227] width 568 height 26
click at [674, 12] on button "Submit as Order" at bounding box center [665, 10] width 40 height 11
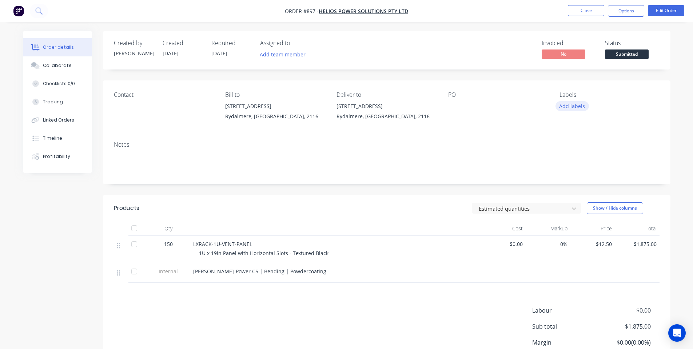
click at [584, 104] on button "Add labels" at bounding box center [572, 106] width 33 height 10
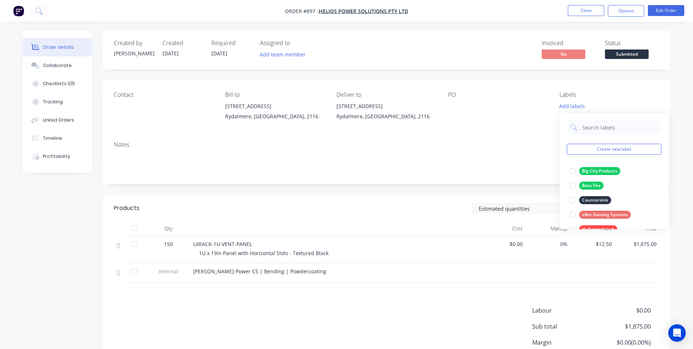
click at [537, 108] on div at bounding box center [493, 106] width 91 height 10
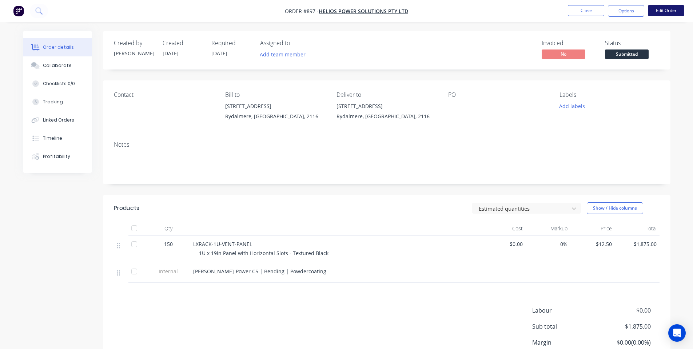
click at [662, 9] on button "Edit Order" at bounding box center [666, 10] width 36 height 11
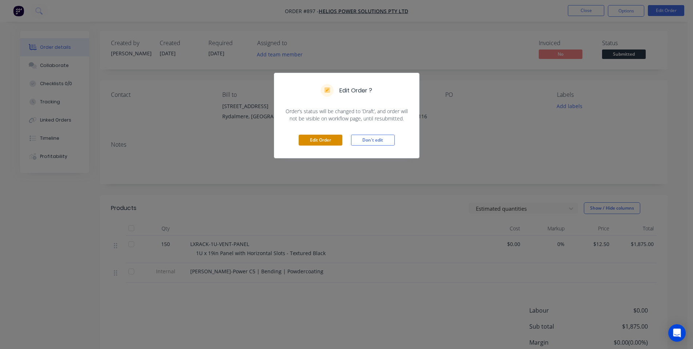
click at [305, 140] on button "Edit Order" at bounding box center [321, 140] width 44 height 11
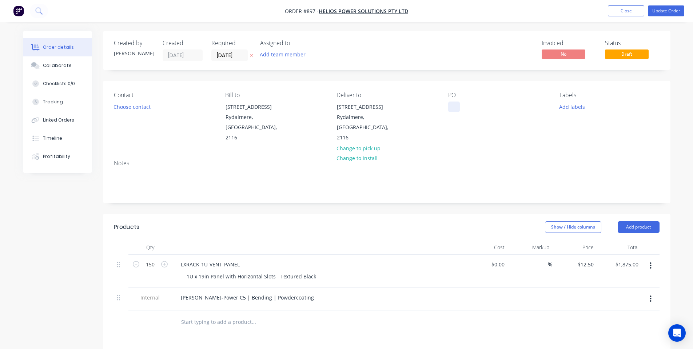
click at [455, 102] on div at bounding box center [454, 107] width 12 height 11
drag, startPoint x: 506, startPoint y: 153, endPoint x: 523, endPoint y: 136, distance: 23.7
click at [506, 160] on div "Notes" at bounding box center [387, 163] width 546 height 7
drag, startPoint x: 674, startPoint y: 10, endPoint x: 668, endPoint y: 25, distance: 16.2
click at [675, 12] on button "Update Order" at bounding box center [666, 10] width 36 height 11
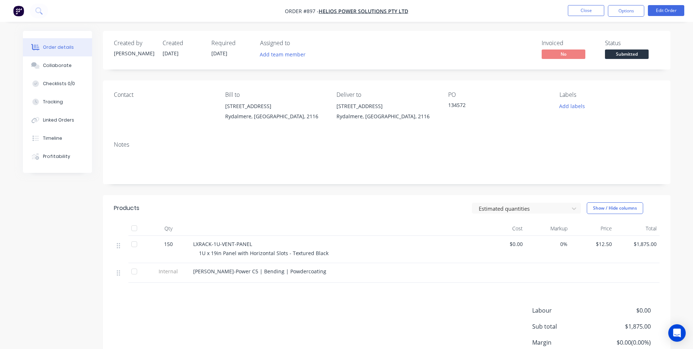
click at [624, 54] on span "Submitted" at bounding box center [627, 54] width 44 height 9
click at [618, 8] on button "Options" at bounding box center [626, 11] width 36 height 12
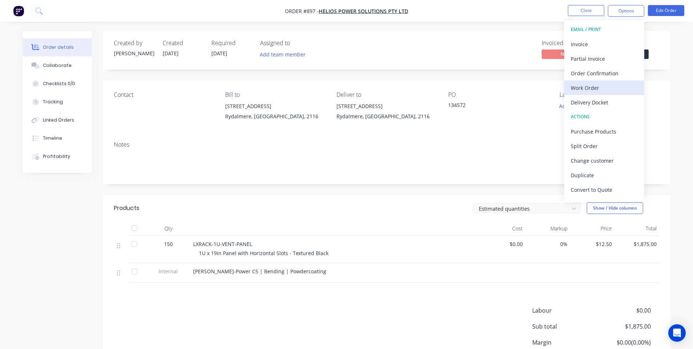
click at [606, 84] on div "Work Order" at bounding box center [604, 88] width 67 height 11
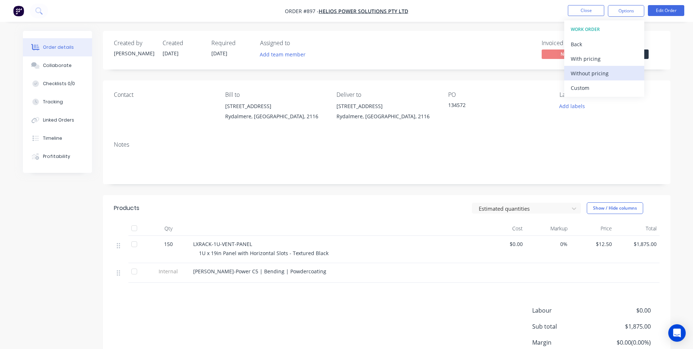
click at [602, 71] on div "Without pricing" at bounding box center [604, 73] width 67 height 11
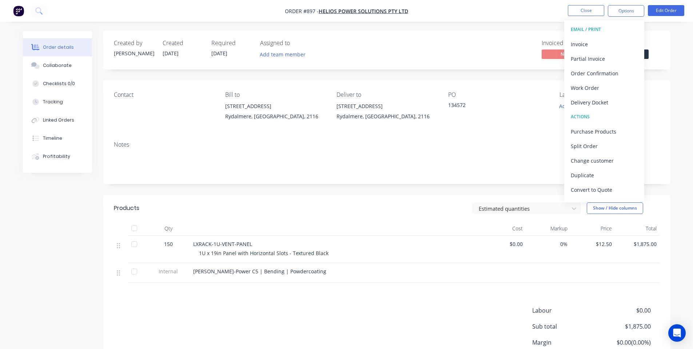
click at [423, 59] on div "Invoiced No Status Submitted" at bounding box center [496, 50] width 327 height 21
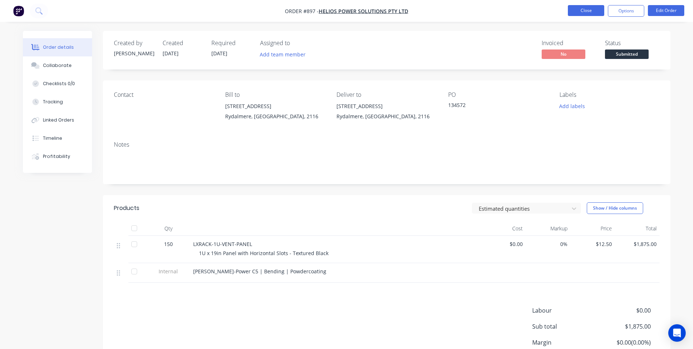
click at [578, 7] on button "Close" at bounding box center [586, 10] width 36 height 11
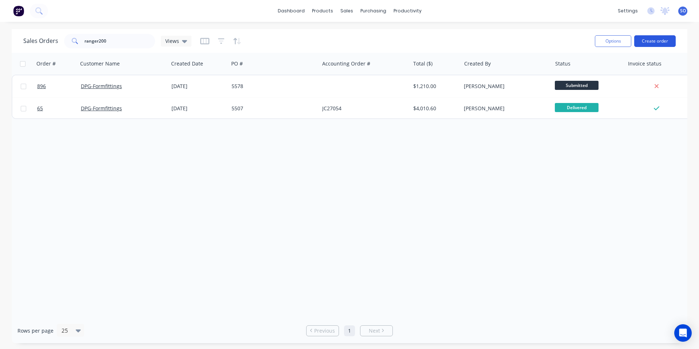
click at [664, 39] on button "Create order" at bounding box center [654, 41] width 41 height 12
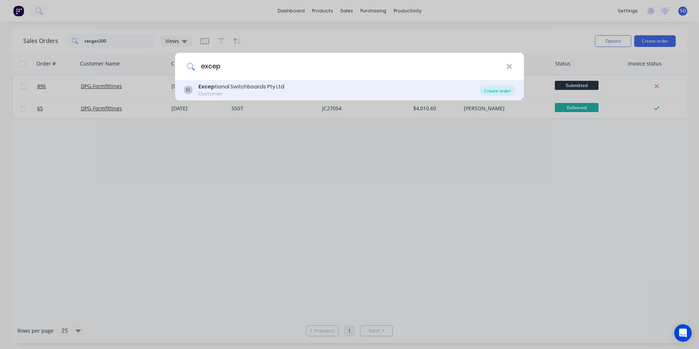
type input "excep"
click at [490, 89] on div "Create order" at bounding box center [497, 91] width 35 height 10
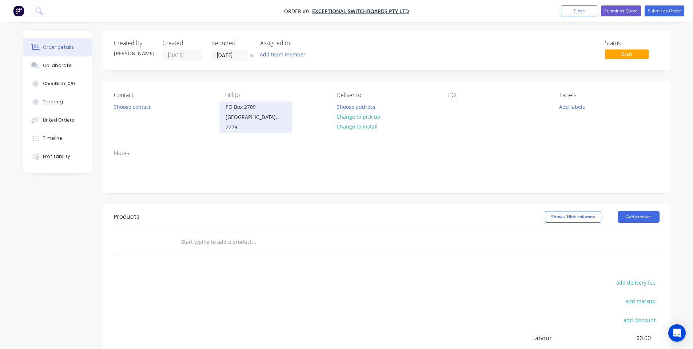
click at [259, 103] on div "PO Box 2709" at bounding box center [256, 107] width 60 height 10
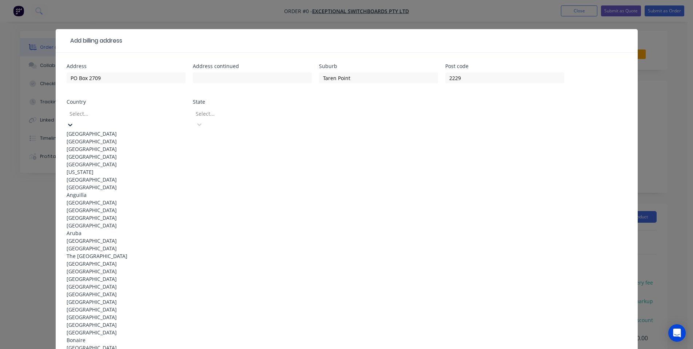
click at [140, 119] on div "Select..." at bounding box center [121, 113] width 109 height 11
click at [148, 130] on div "Australia" at bounding box center [126, 134] width 119 height 8
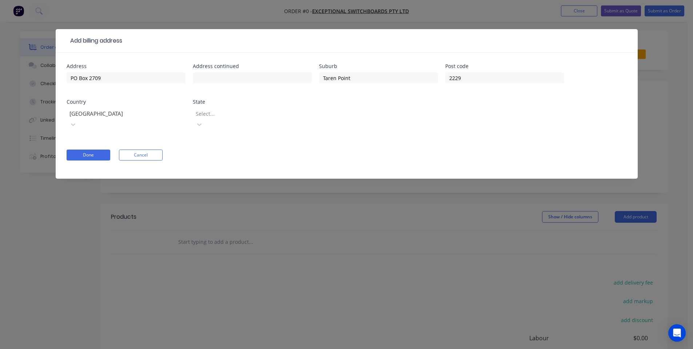
click at [202, 114] on div at bounding box center [247, 113] width 105 height 9
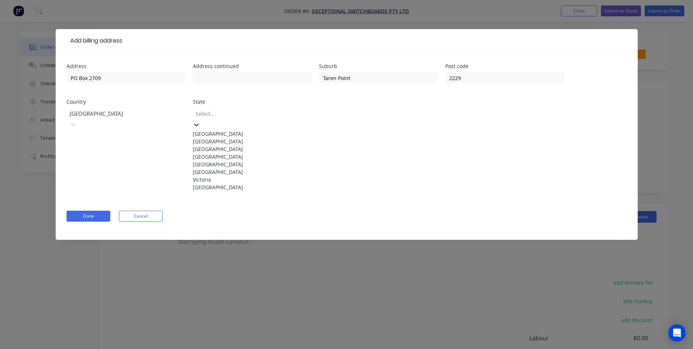
click at [210, 143] on div "New South Wales" at bounding box center [252, 142] width 119 height 8
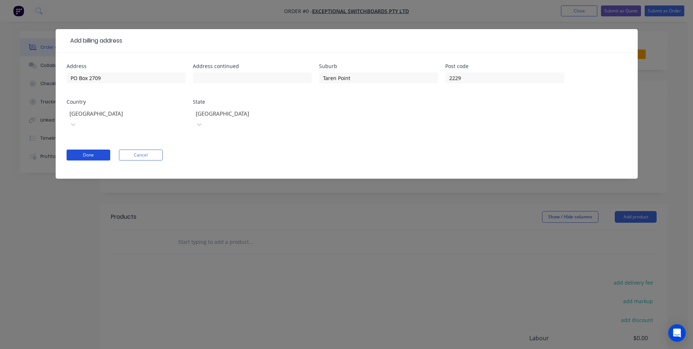
drag, startPoint x: 98, startPoint y: 143, endPoint x: 102, endPoint y: 143, distance: 4.0
click at [99, 150] on button "Done" at bounding box center [89, 155] width 44 height 11
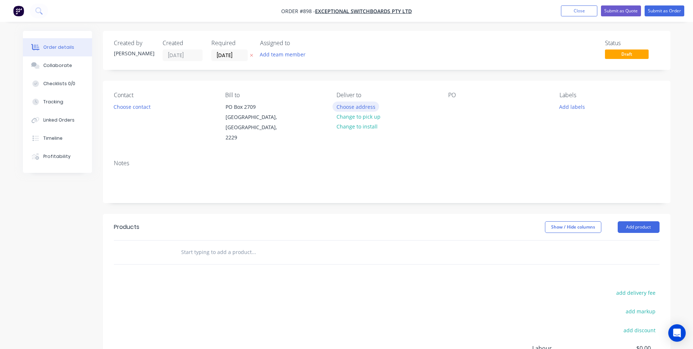
click at [364, 108] on button "Choose address" at bounding box center [356, 107] width 47 height 10
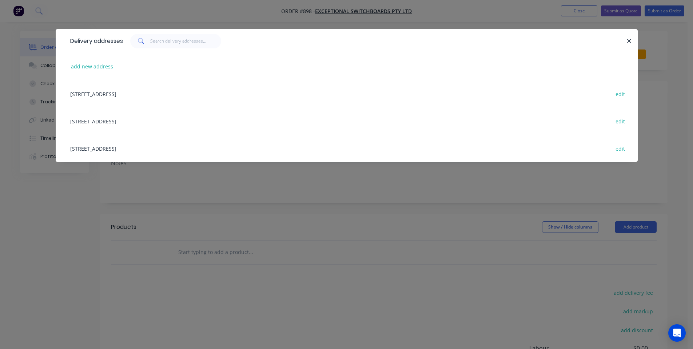
click at [182, 120] on div "57 Paraweena Road, Caringbah, New South Wales, Australia, 2229 edit" at bounding box center [347, 120] width 561 height 27
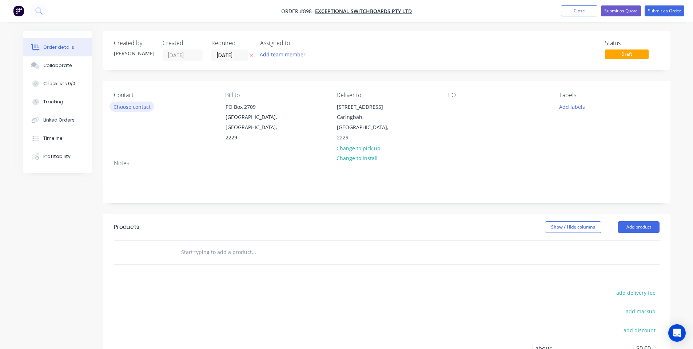
click at [143, 105] on button "Choose contact" at bounding box center [132, 107] width 45 height 10
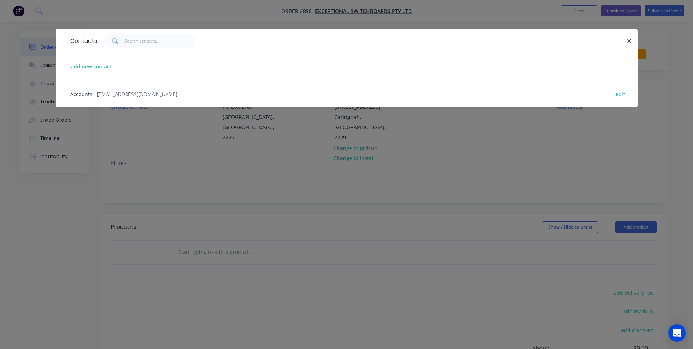
click at [196, 157] on div "Contacts add new contact Accounts - accounts@eswb.com.au - edit" at bounding box center [346, 174] width 693 height 349
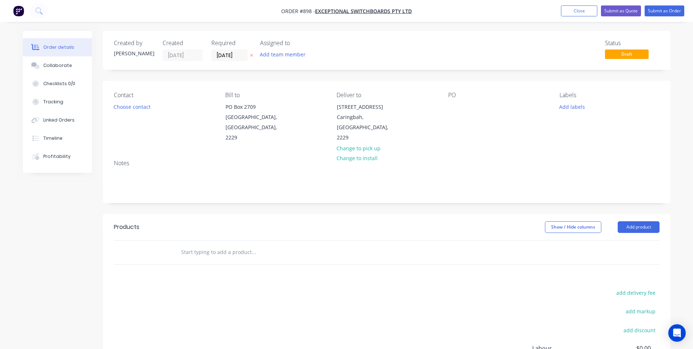
click at [444, 107] on div "Contact Choose contact Bill to PO Box 2709 Taren Point, New South Wales, 2229 D…" at bounding box center [387, 117] width 568 height 73
click at [450, 104] on div at bounding box center [454, 107] width 12 height 11
drag, startPoint x: 479, startPoint y: 132, endPoint x: 499, endPoint y: 116, distance: 25.1
click at [480, 132] on div "PO 4453" at bounding box center [498, 117] width 100 height 51
click at [569, 108] on button "Add labels" at bounding box center [572, 107] width 33 height 10
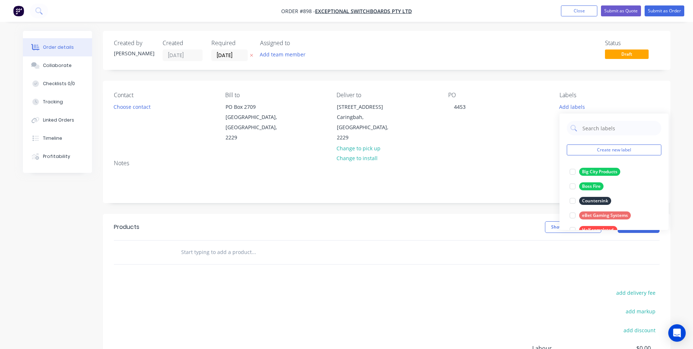
scroll to position [204, 0]
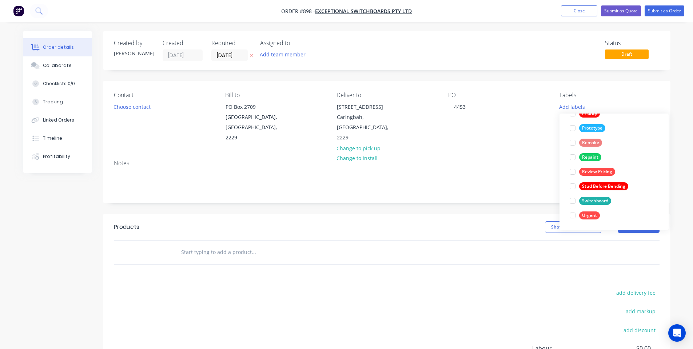
drag, startPoint x: 585, startPoint y: 203, endPoint x: 572, endPoint y: 196, distance: 15.1
click at [587, 203] on div "Switchboard" at bounding box center [595, 201] width 32 height 8
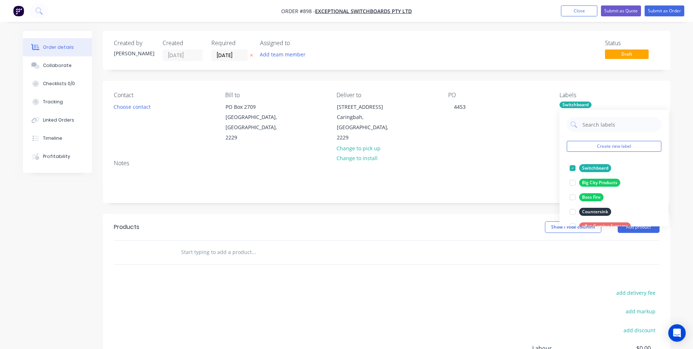
click at [494, 154] on div "Notes" at bounding box center [387, 178] width 568 height 49
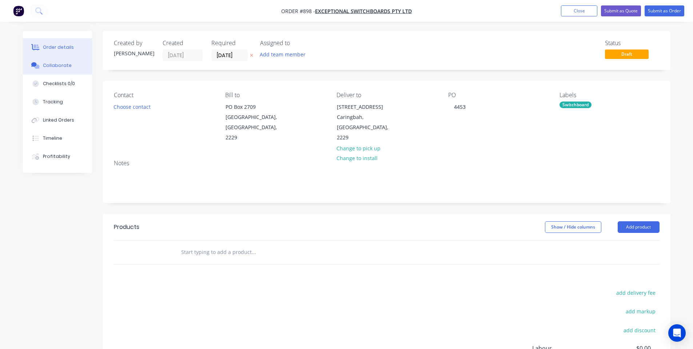
click at [51, 64] on div "Collaborate" at bounding box center [57, 65] width 29 height 7
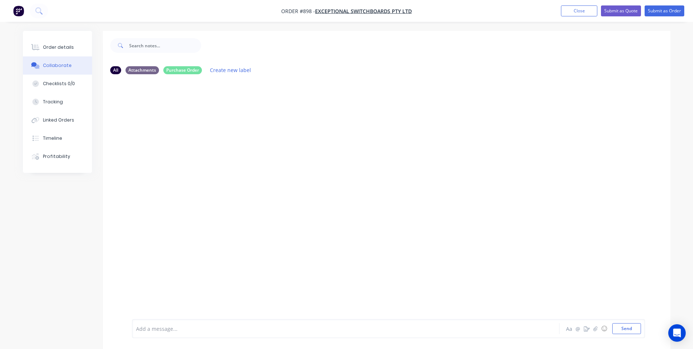
click at [300, 331] on div at bounding box center [326, 329] width 379 height 8
click at [75, 41] on button "Order details" at bounding box center [57, 47] width 69 height 18
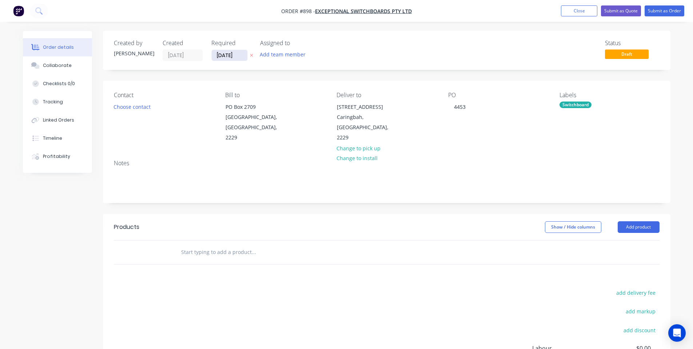
click at [224, 53] on input "[DATE]" at bounding box center [230, 55] width 36 height 11
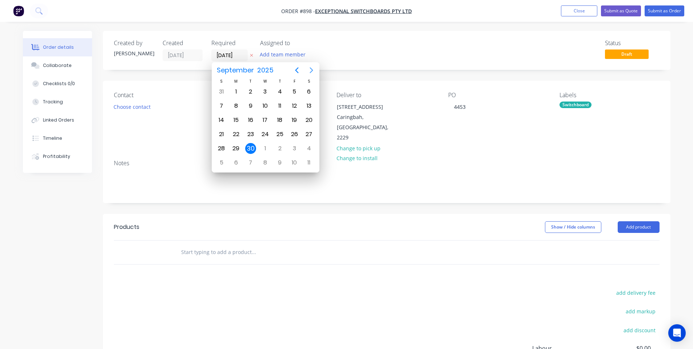
click at [312, 70] on icon "Next page" at bounding box center [311, 70] width 9 height 9
click at [251, 148] on div "28" at bounding box center [250, 148] width 11 height 11
type input "28/10/25"
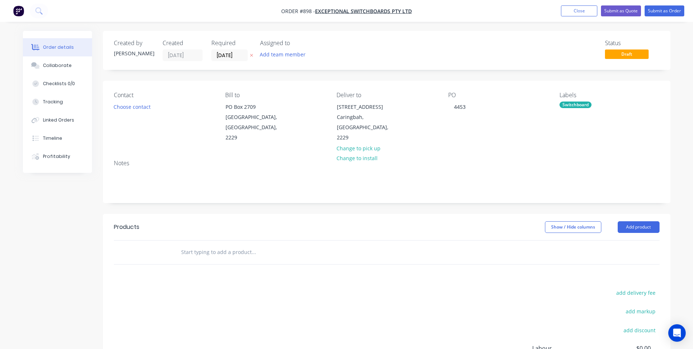
click at [221, 245] on input "text" at bounding box center [254, 252] width 146 height 15
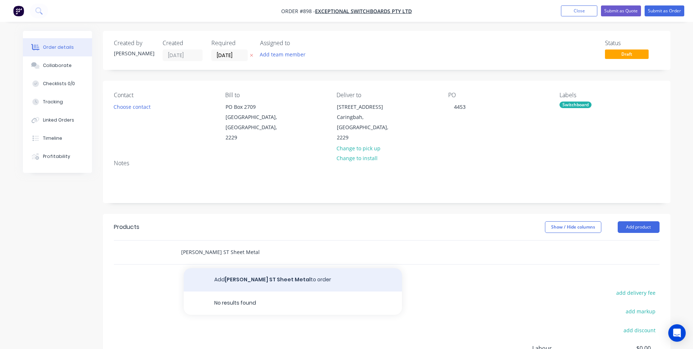
type input "Doody ST Sheet Metal"
click at [223, 271] on button "Add Doody ST Sheet Metal to order" at bounding box center [293, 279] width 218 height 23
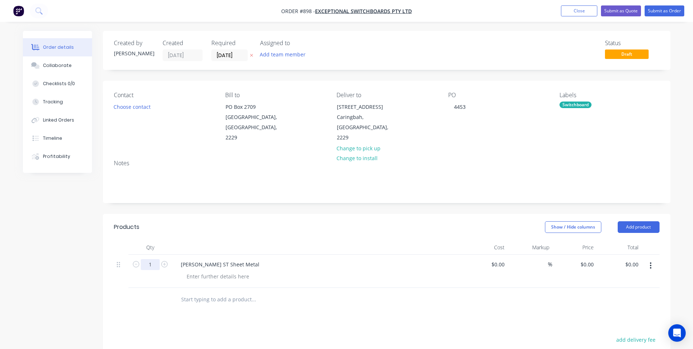
click at [157, 259] on input "1" at bounding box center [150, 264] width 19 height 11
click at [584, 255] on div "0 $0.00" at bounding box center [575, 271] width 45 height 33
type input "$710.00"
click at [571, 256] on div "$710.00 710" at bounding box center [575, 271] width 45 height 33
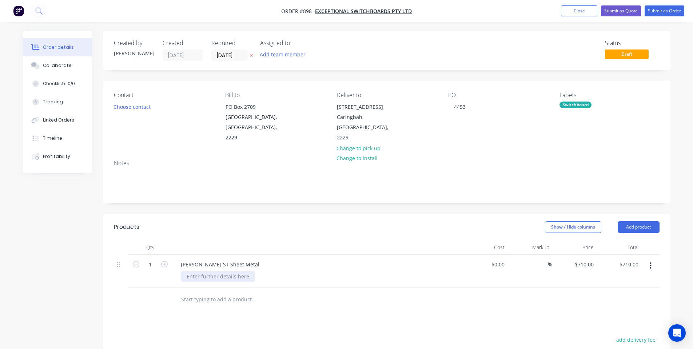
click at [233, 271] on div at bounding box center [218, 276] width 74 height 11
click at [249, 240] on div at bounding box center [317, 247] width 291 height 15
click at [638, 221] on button "Add product" at bounding box center [639, 227] width 42 height 12
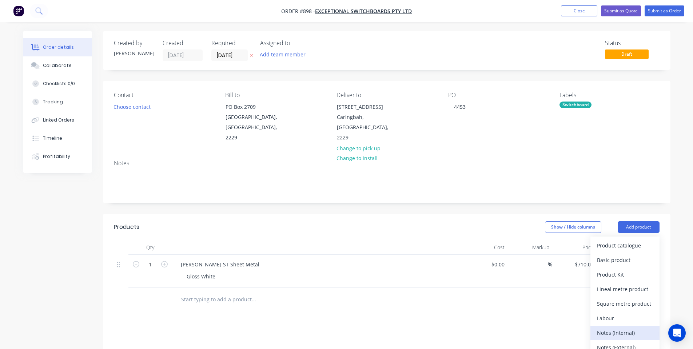
click at [617, 328] on div "Notes (Internal)" at bounding box center [625, 333] width 56 height 11
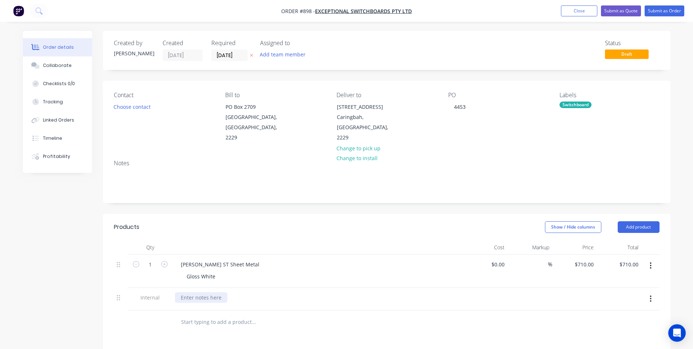
click at [198, 292] on div at bounding box center [201, 297] width 52 height 11
click at [295, 196] on div "Created by Shane Created 30/09/25 Required 28/10/25 Assigned to Add team member…" at bounding box center [387, 270] width 568 height 478
click at [664, 11] on button "Submit as Order" at bounding box center [665, 10] width 40 height 11
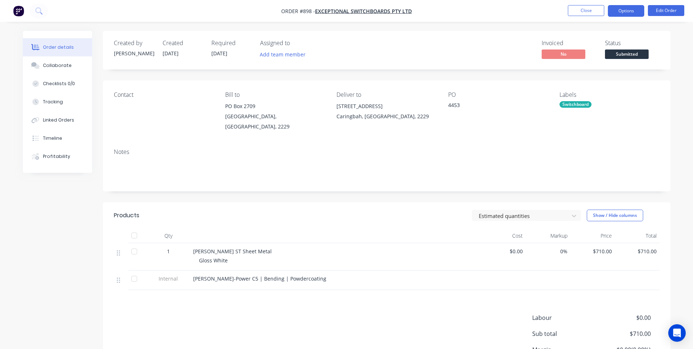
click at [629, 11] on button "Options" at bounding box center [626, 11] width 36 height 12
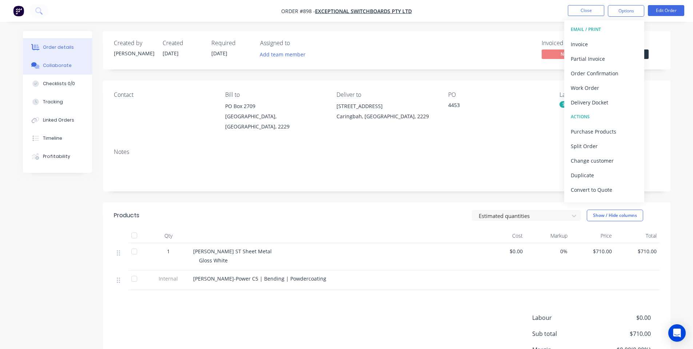
click at [47, 67] on div "Collaborate" at bounding box center [57, 65] width 29 height 7
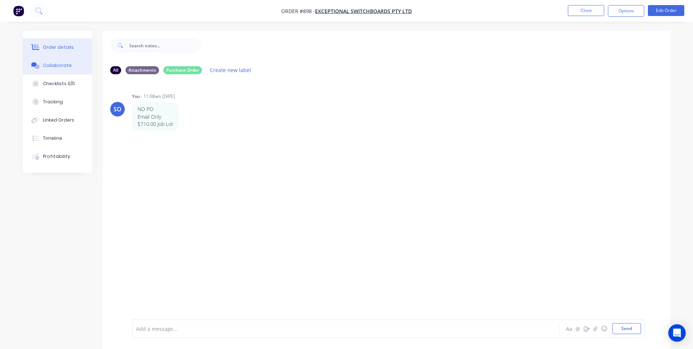
click at [52, 49] on div "Order details" at bounding box center [58, 47] width 31 height 7
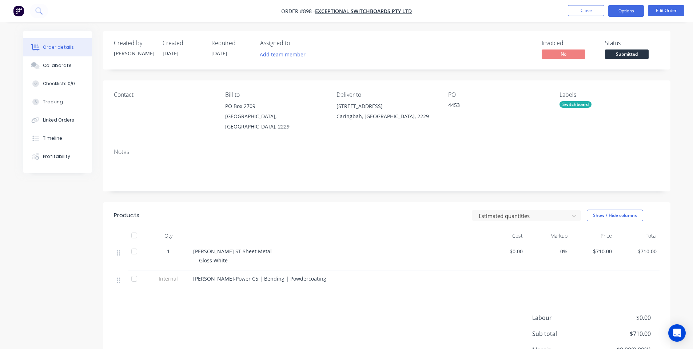
click at [636, 8] on button "Options" at bounding box center [626, 11] width 36 height 12
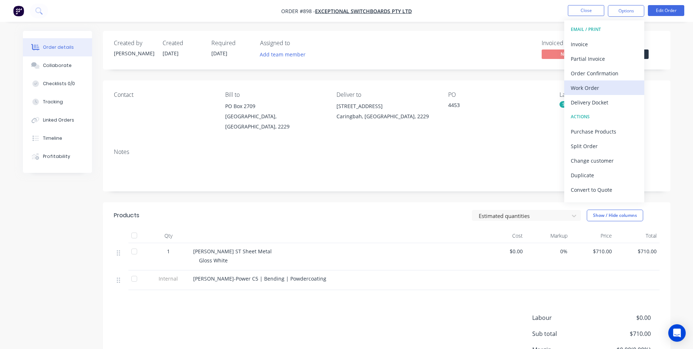
click at [587, 87] on div "Work Order" at bounding box center [604, 88] width 67 height 11
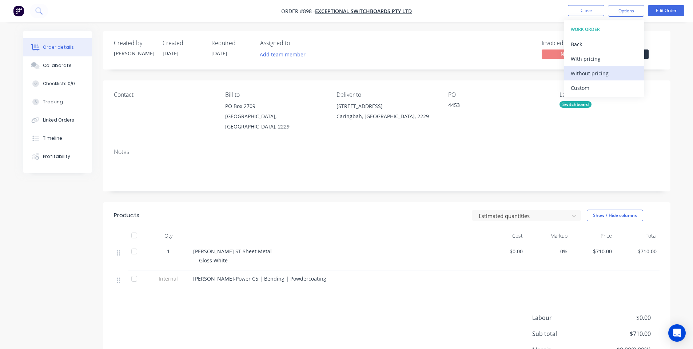
click at [592, 72] on div "Without pricing" at bounding box center [604, 73] width 67 height 11
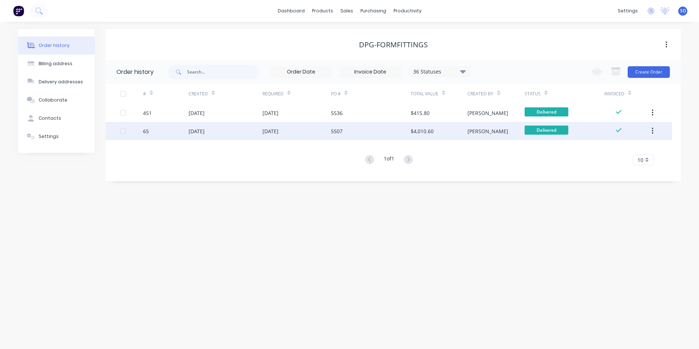
click at [238, 136] on div "[DATE]" at bounding box center [226, 131] width 74 height 18
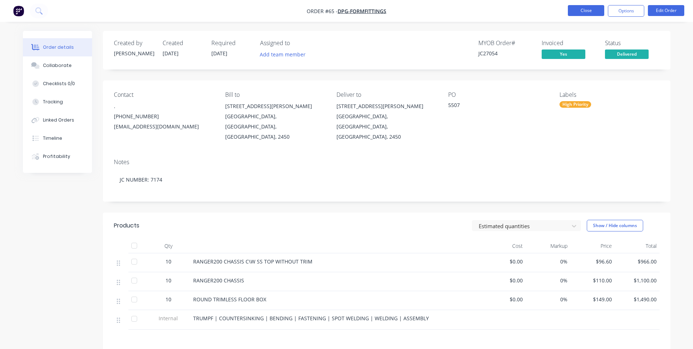
click at [583, 11] on button "Close" at bounding box center [586, 10] width 36 height 11
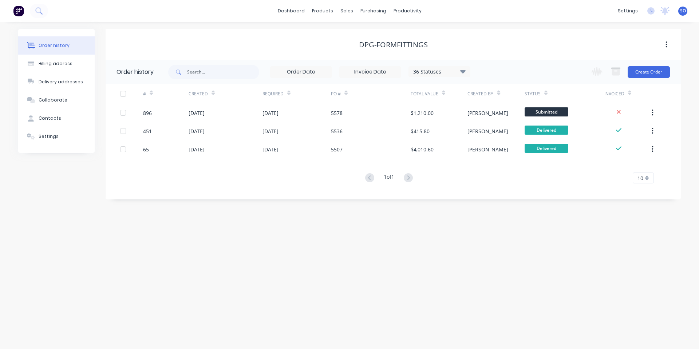
drag, startPoint x: 471, startPoint y: 243, endPoint x: 446, endPoint y: 193, distance: 56.0
click at [470, 241] on div "Order history Billing address Delivery addresses Collaborate Contacts Settings …" at bounding box center [349, 185] width 699 height 327
drag, startPoint x: 349, startPoint y: 36, endPoint x: 365, endPoint y: 43, distance: 18.1
click at [349, 36] on g at bounding box center [348, 35] width 7 height 7
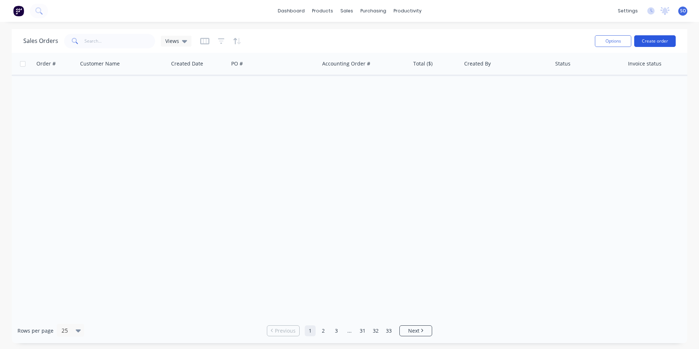
click at [648, 43] on button "Create order" at bounding box center [654, 41] width 41 height 12
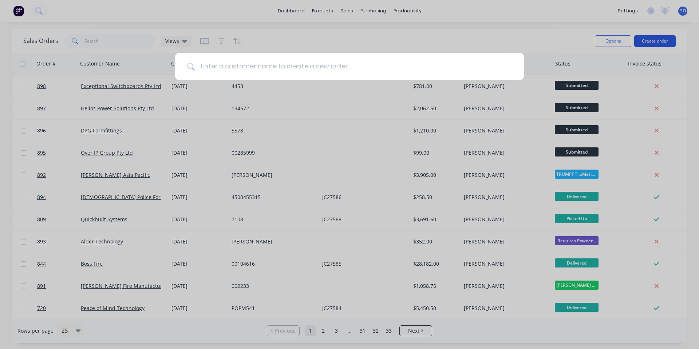
type input "i"
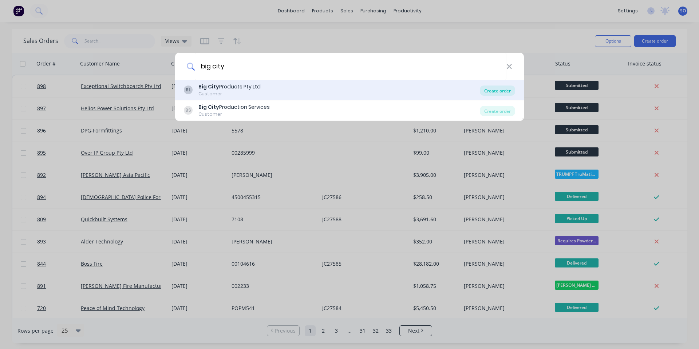
type input "big city"
click at [510, 90] on div "Create order" at bounding box center [497, 91] width 35 height 10
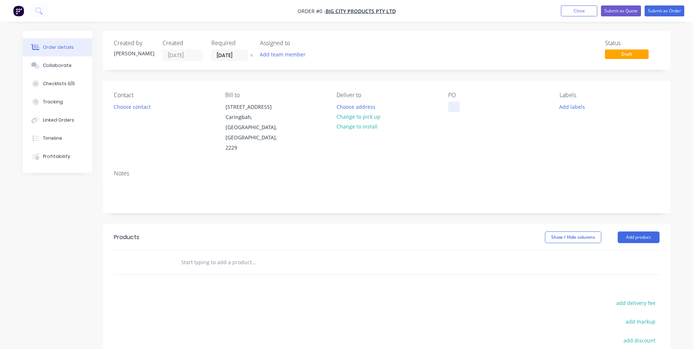
click at [454, 105] on div at bounding box center [454, 107] width 12 height 11
click at [484, 128] on div "Order details Collaborate Checklists 0/0 Tracking Linked Orders Timeline Profit…" at bounding box center [347, 246] width 662 height 430
click at [570, 108] on button "Add labels" at bounding box center [572, 107] width 33 height 10
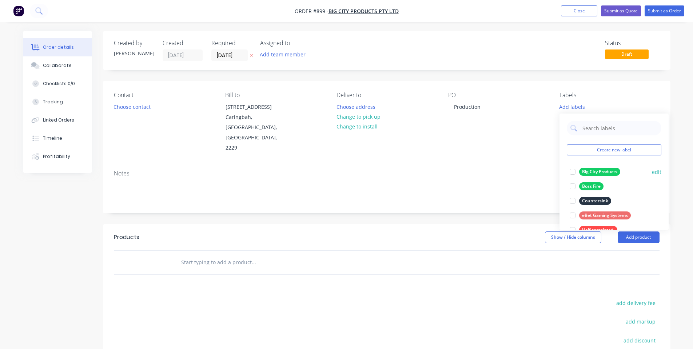
click at [600, 176] on button "Big City Products" at bounding box center [595, 172] width 56 height 10
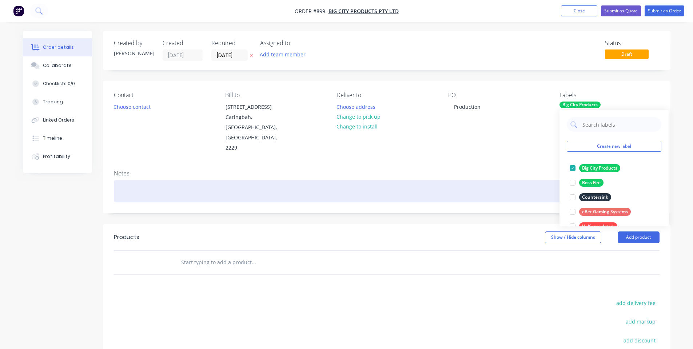
drag, startPoint x: 445, startPoint y: 160, endPoint x: 356, endPoint y: 166, distance: 88.6
click at [444, 180] on div at bounding box center [387, 191] width 546 height 22
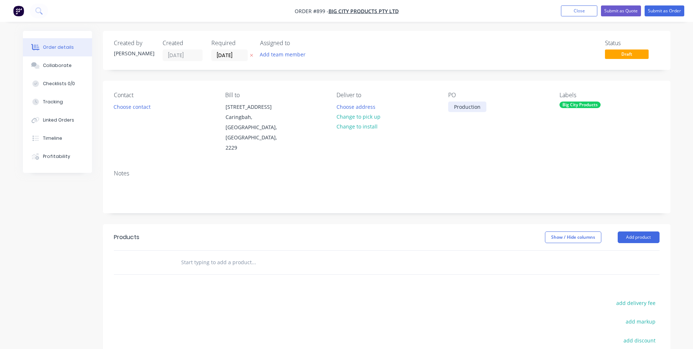
click at [459, 104] on div "Production" at bounding box center [467, 107] width 38 height 11
click at [193, 255] on input "text" at bounding box center [254, 262] width 146 height 15
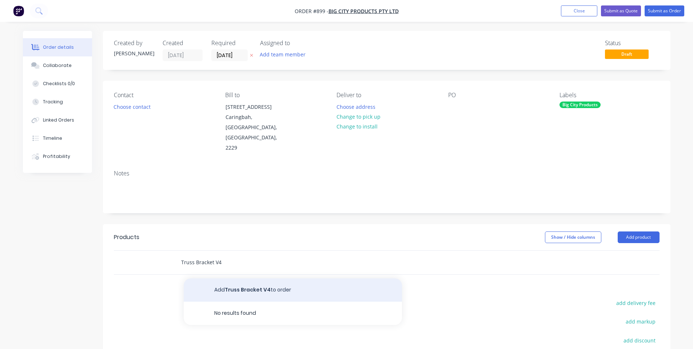
type input "Truss Bracket V4"
click at [217, 278] on button "Add Truss Bracket V4 to order" at bounding box center [293, 289] width 218 height 23
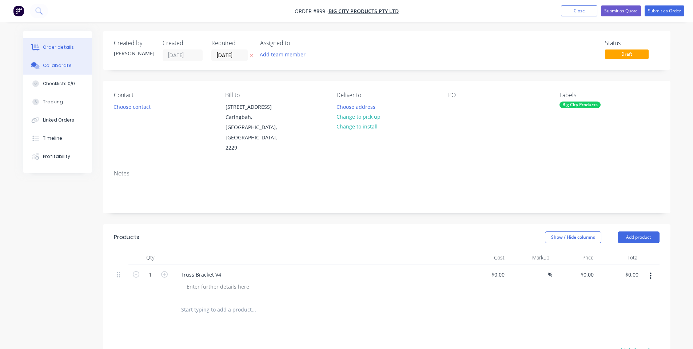
click at [77, 67] on button "Collaborate" at bounding box center [57, 65] width 69 height 18
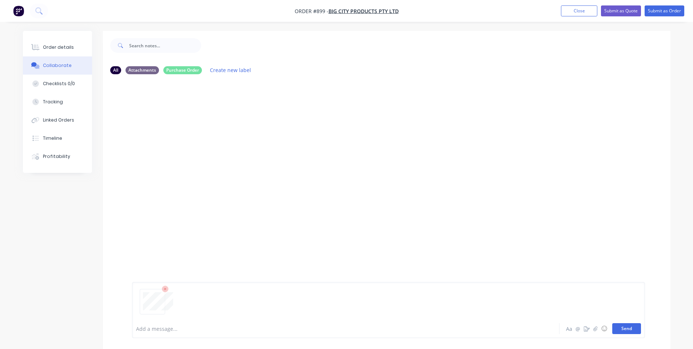
click at [630, 331] on button "Send" at bounding box center [627, 328] width 29 height 11
click at [49, 52] on button "Order details" at bounding box center [57, 47] width 69 height 18
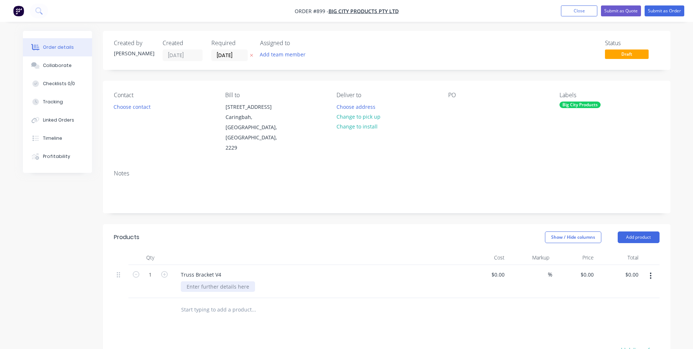
click at [191, 281] on div at bounding box center [218, 286] width 74 height 11
click at [362, 265] on div "Truss Bracket V4 Textured Black" at bounding box center [317, 281] width 291 height 33
click at [587, 269] on div "0 $0.00" at bounding box center [587, 274] width 20 height 11
type input "4"
type input "$108.00"
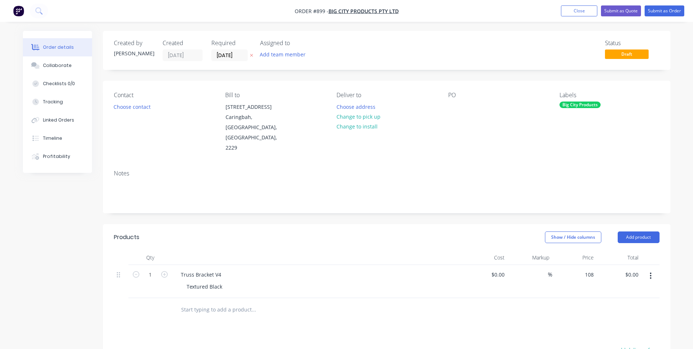
type input "$108.00"
drag, startPoint x: 150, startPoint y: 253, endPoint x: 143, endPoint y: 256, distance: 7.5
click at [150, 269] on input "1" at bounding box center [150, 274] width 19 height 11
type input "2"
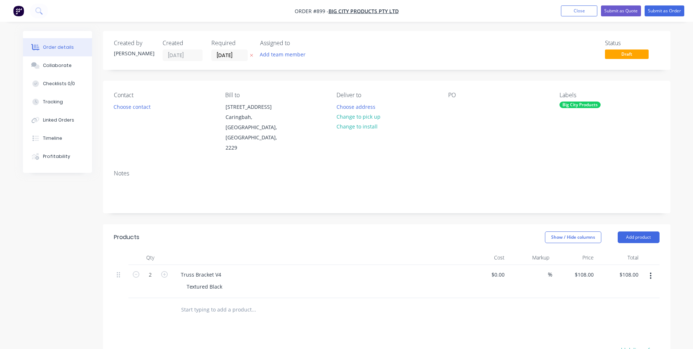
type input "$216.00"
click at [257, 232] on div "Show / Hide columns Add product" at bounding box center [445, 238] width 430 height 12
click at [632, 232] on button "Add product" at bounding box center [639, 238] width 42 height 12
click at [609, 338] on div "Notes (Internal)" at bounding box center [625, 343] width 56 height 11
click at [190, 302] on div at bounding box center [201, 307] width 52 height 11
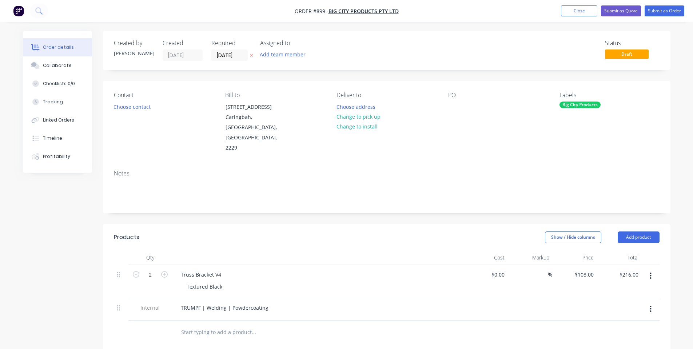
click at [337, 191] on div "Notes" at bounding box center [387, 188] width 568 height 49
click at [77, 60] on button "Collaborate" at bounding box center [57, 65] width 69 height 18
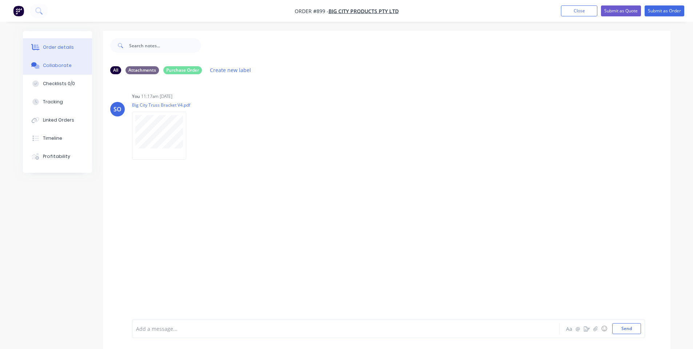
click at [69, 47] on div "Order details" at bounding box center [58, 47] width 31 height 7
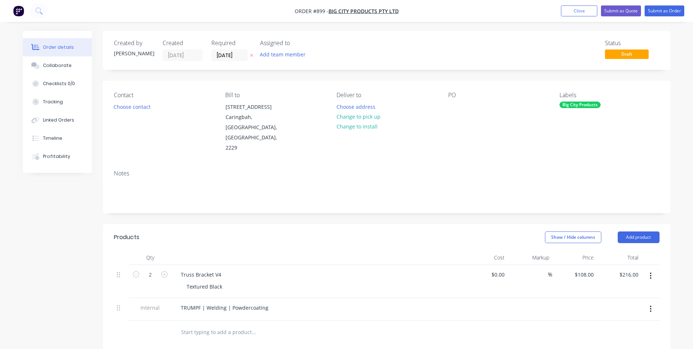
drag, startPoint x: 236, startPoint y: 52, endPoint x: 237, endPoint y: 68, distance: 16.0
click at [236, 53] on input "[DATE]" at bounding box center [230, 55] width 36 height 11
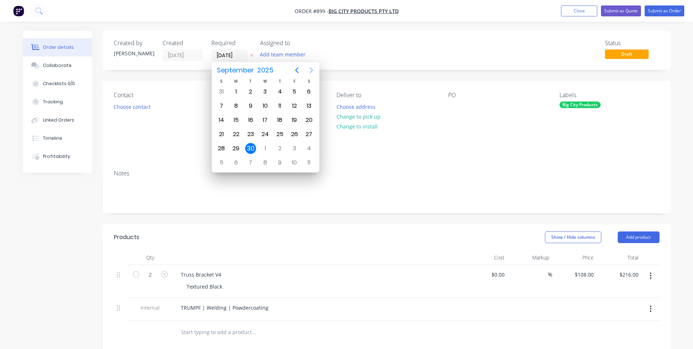
click at [312, 66] on icon "Next page" at bounding box center [311, 70] width 9 height 9
click at [252, 119] on div "14" at bounding box center [250, 120] width 11 height 11
type input "[DATE]"
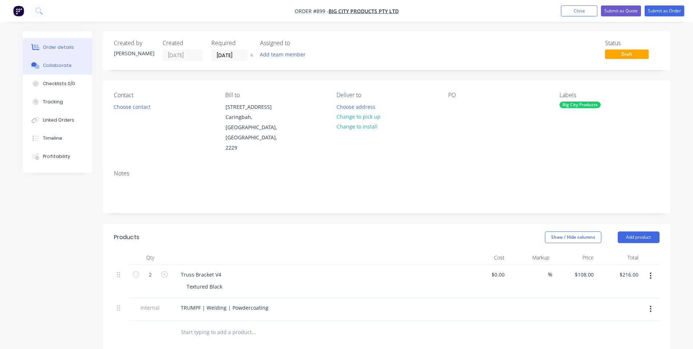
click at [54, 66] on div "Collaborate" at bounding box center [57, 65] width 29 height 7
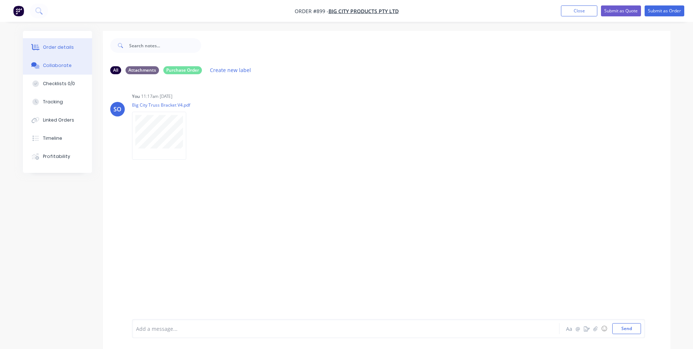
click at [66, 48] on div "Order details" at bounding box center [58, 47] width 31 height 7
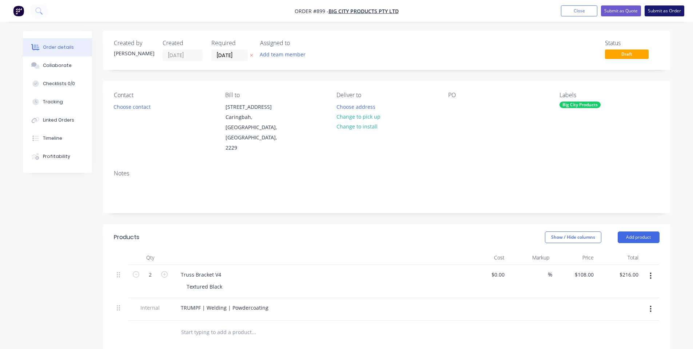
click at [664, 13] on button "Submit as Order" at bounding box center [665, 10] width 40 height 11
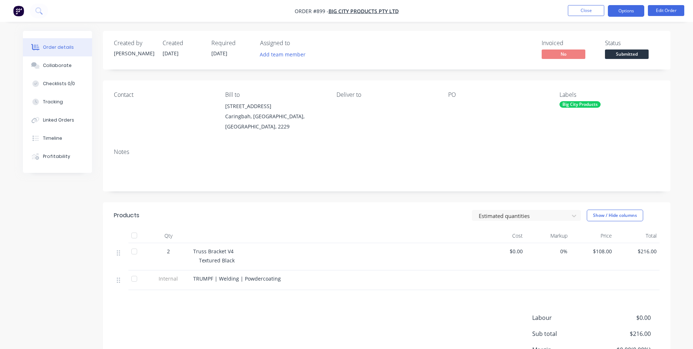
click at [624, 12] on button "Options" at bounding box center [626, 11] width 36 height 12
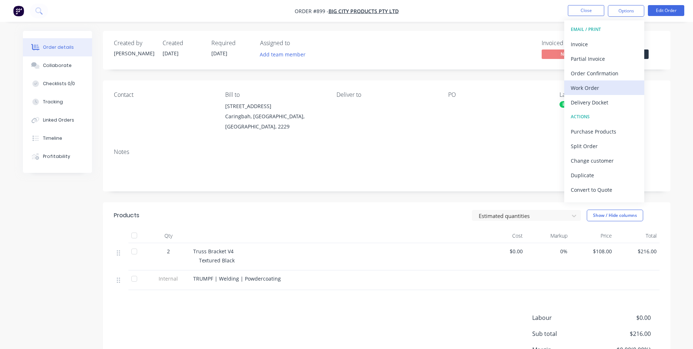
click at [606, 88] on div "Work Order" at bounding box center [604, 88] width 67 height 11
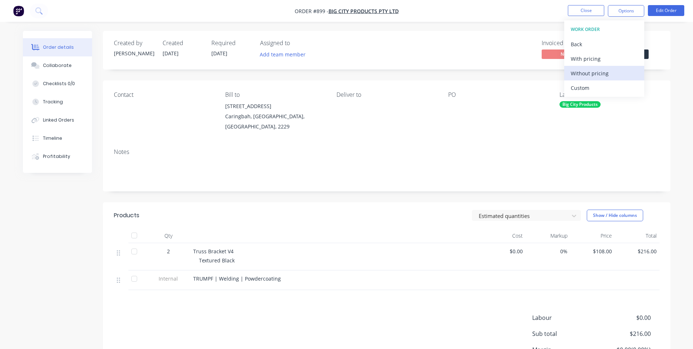
click at [596, 75] on div "Without pricing" at bounding box center [604, 73] width 67 height 11
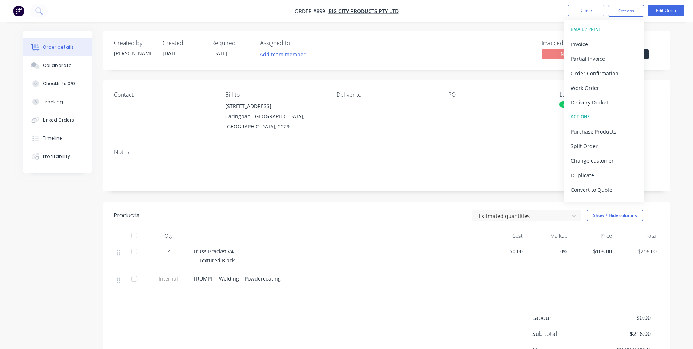
click at [502, 8] on nav "Order #899 - Big City Products Pty Ltd Close Options EMAIL / PRINT Invoice Part…" at bounding box center [346, 11] width 693 height 22
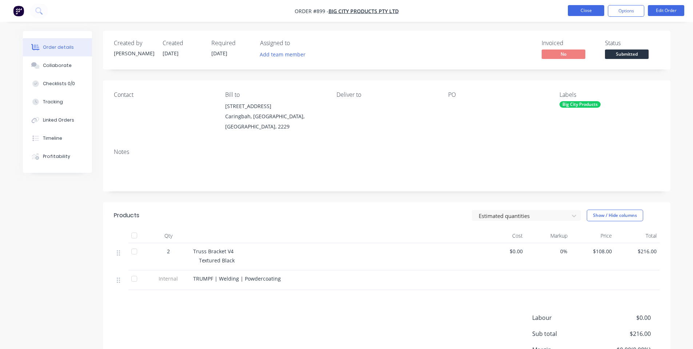
click at [571, 12] on button "Close" at bounding box center [586, 10] width 36 height 11
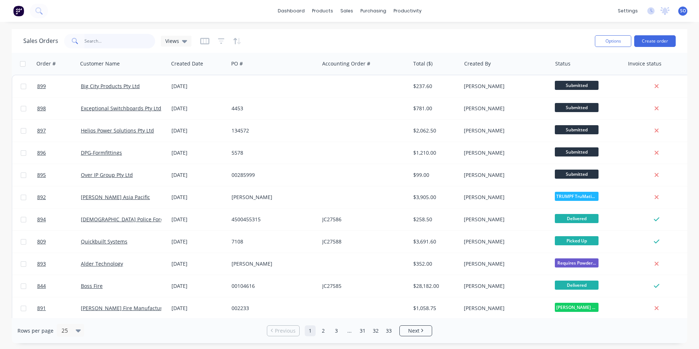
click at [110, 44] on input "text" at bounding box center [119, 41] width 71 height 15
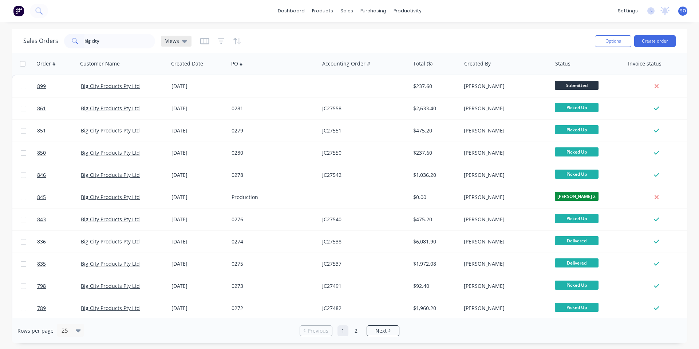
click at [189, 44] on div "Views" at bounding box center [176, 41] width 31 height 11
click at [194, 149] on button "To Be Invoiced" at bounding box center [204, 147] width 83 height 8
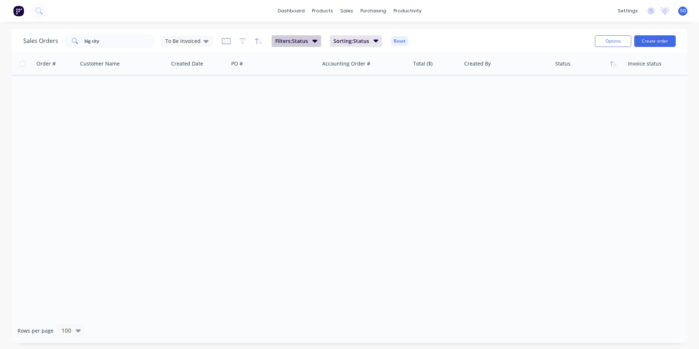
click at [294, 38] on span "Filters: Status" at bounding box center [291, 40] width 33 height 7
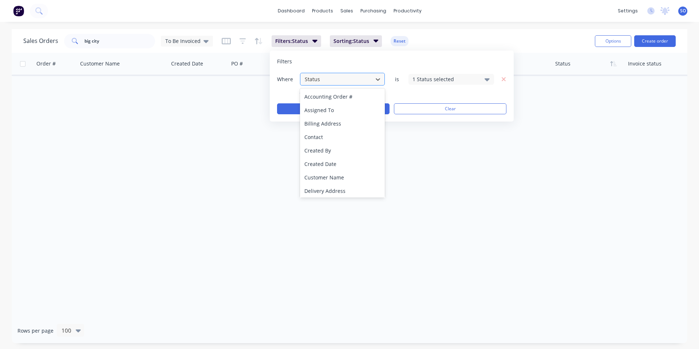
click at [362, 79] on div at bounding box center [336, 79] width 65 height 9
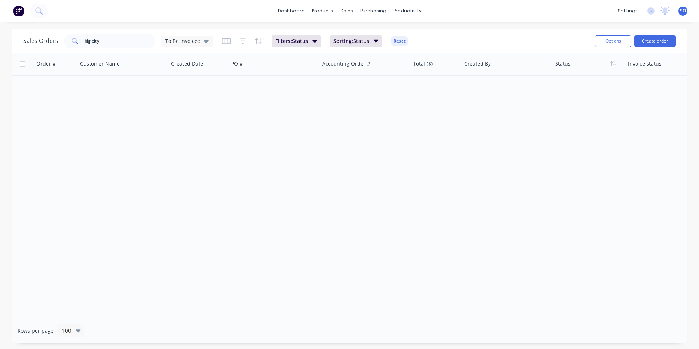
drag, startPoint x: 102, startPoint y: 52, endPoint x: 151, endPoint y: 45, distance: 49.3
click at [118, 52] on div "Sales Orders big city To Be Invoiced Filters: Status Sorting: Status Reset Opti…" at bounding box center [350, 41] width 676 height 24
click at [158, 45] on div "Sales Orders big city To Be Invoiced" at bounding box center [118, 41] width 190 height 15
click at [167, 42] on span "To Be Invoiced" at bounding box center [182, 41] width 35 height 8
click at [179, 119] on button "Meeting" at bounding box center [204, 118] width 83 height 8
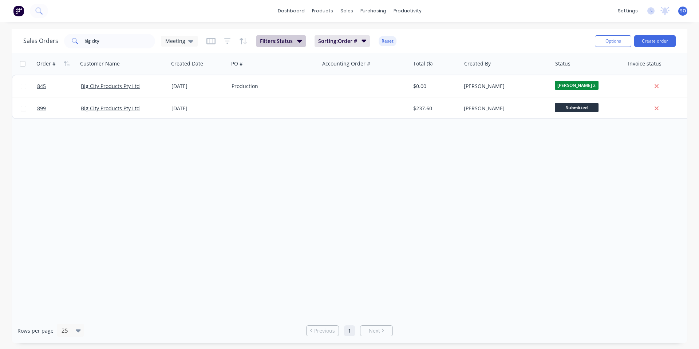
click at [265, 46] on button "Filters: Status" at bounding box center [281, 41] width 50 height 12
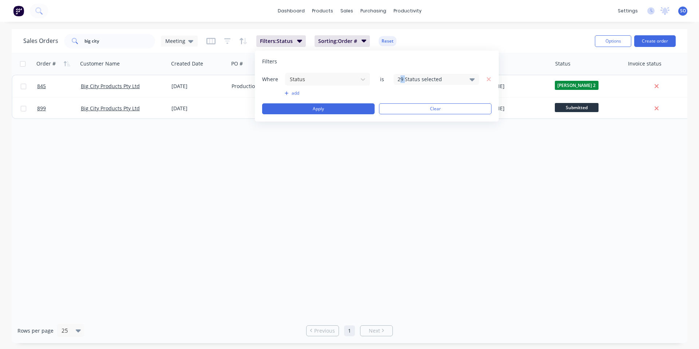
click at [407, 78] on div "29 Status selected" at bounding box center [430, 79] width 66 height 8
click at [507, 13] on div "dashboard products sales purchasing productivity dashboard products Product Cat…" at bounding box center [349, 11] width 699 height 22
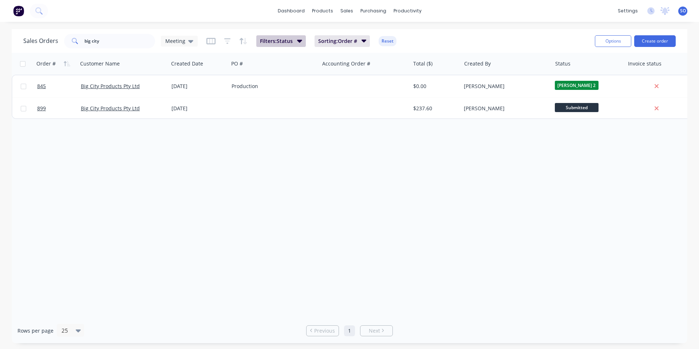
click at [302, 38] on button "Filters: Status" at bounding box center [281, 41] width 50 height 12
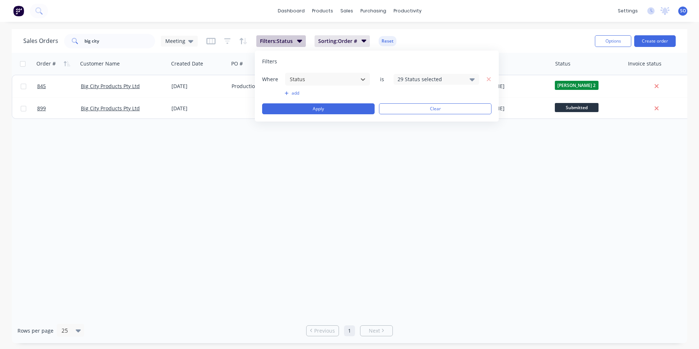
click at [303, 39] on button "Filters: Status" at bounding box center [281, 41] width 50 height 12
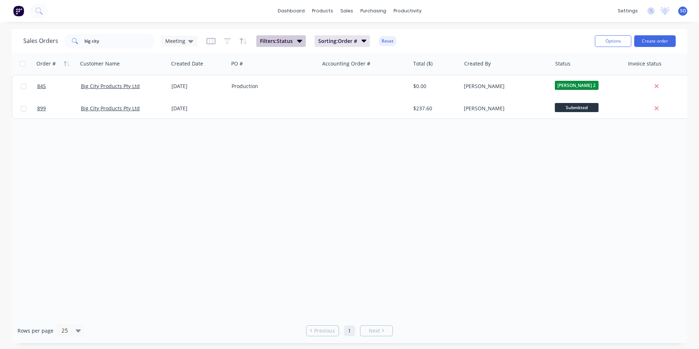
click at [303, 39] on button "Filters: Status" at bounding box center [281, 41] width 50 height 12
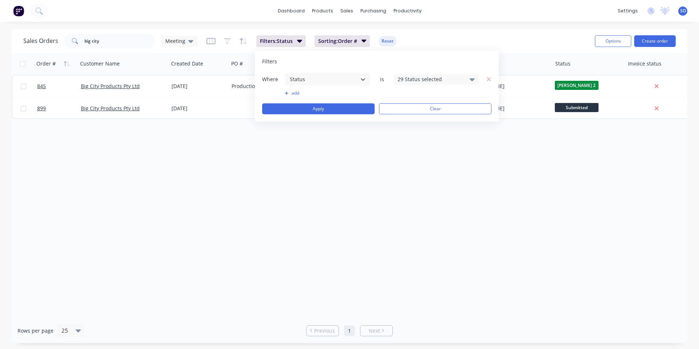
drag, startPoint x: 489, startPoint y: 79, endPoint x: 484, endPoint y: 78, distance: 5.5
click at [489, 78] on icon "button" at bounding box center [489, 79] width 4 height 4
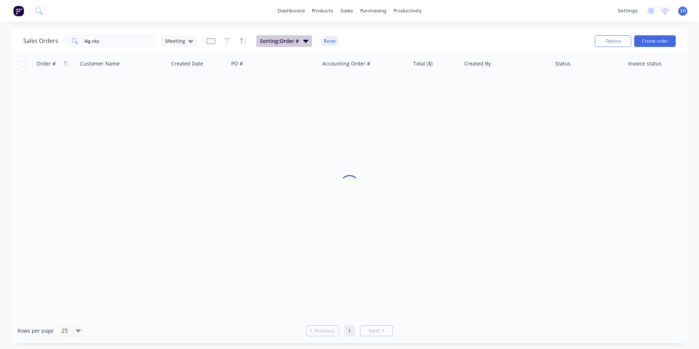
drag, startPoint x: 335, startPoint y: 36, endPoint x: 338, endPoint y: 39, distance: 4.4
click at [335, 36] on div "Sorting: Order # Reset" at bounding box center [272, 41] width 132 height 12
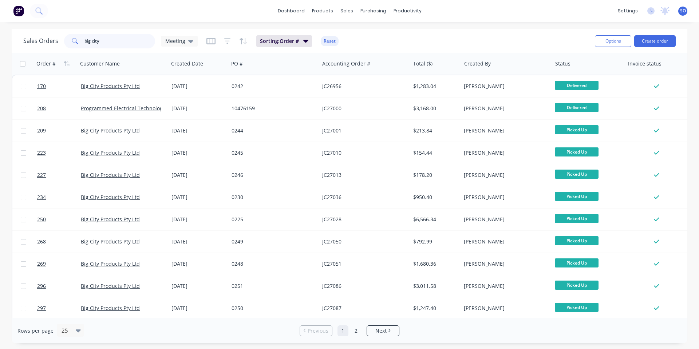
click at [131, 39] on input "big city" at bounding box center [119, 41] width 71 height 15
type input "big city product"
drag, startPoint x: 123, startPoint y: 38, endPoint x: 3, endPoint y: 46, distance: 120.4
click at [31, 46] on div "Sales Orders big city product Meeting" at bounding box center [110, 41] width 174 height 15
